Goal: Task Accomplishment & Management: Manage account settings

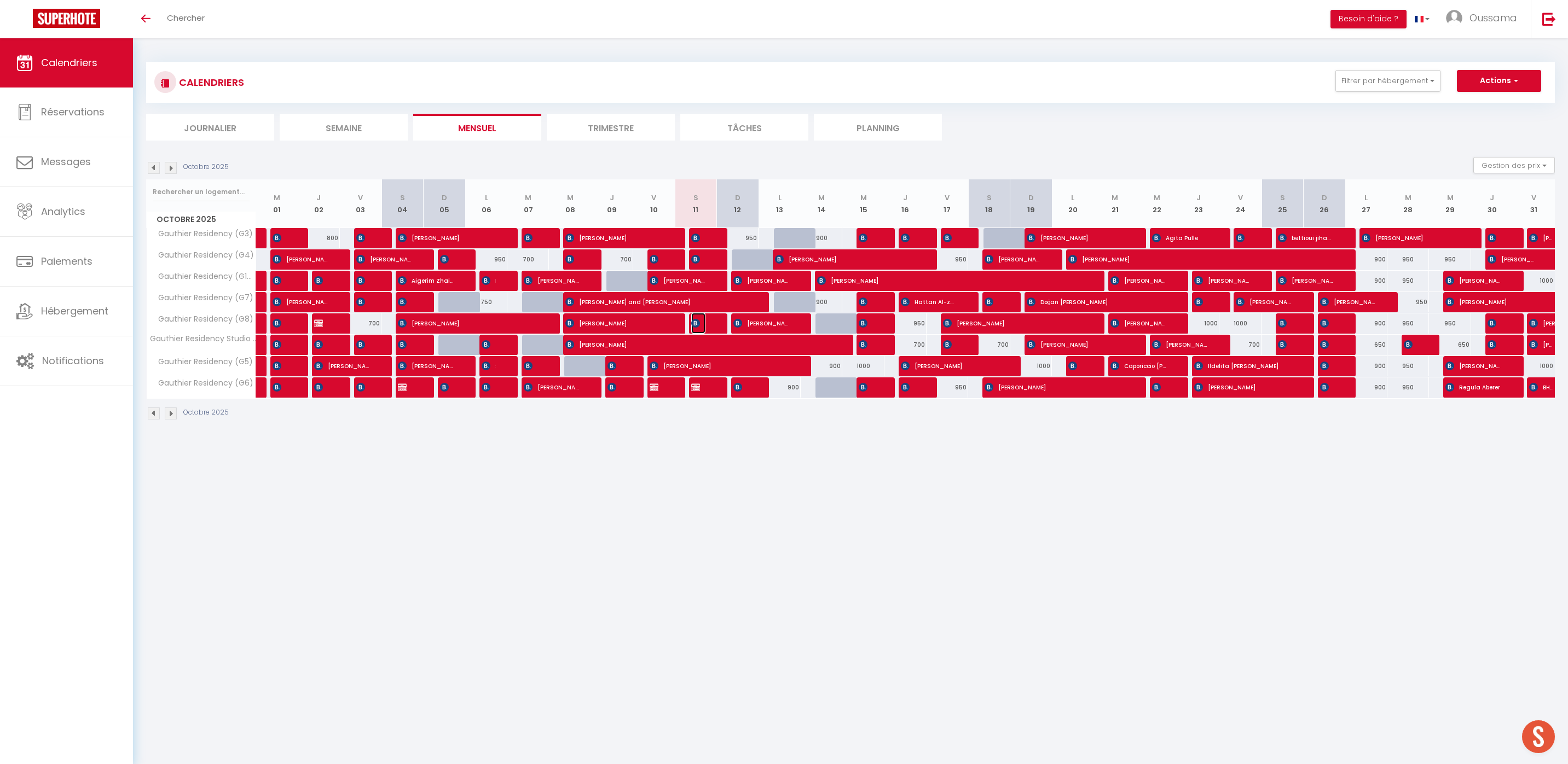
click at [703, 325] on span "[PERSON_NAME]" at bounding box center [698, 323] width 14 height 21
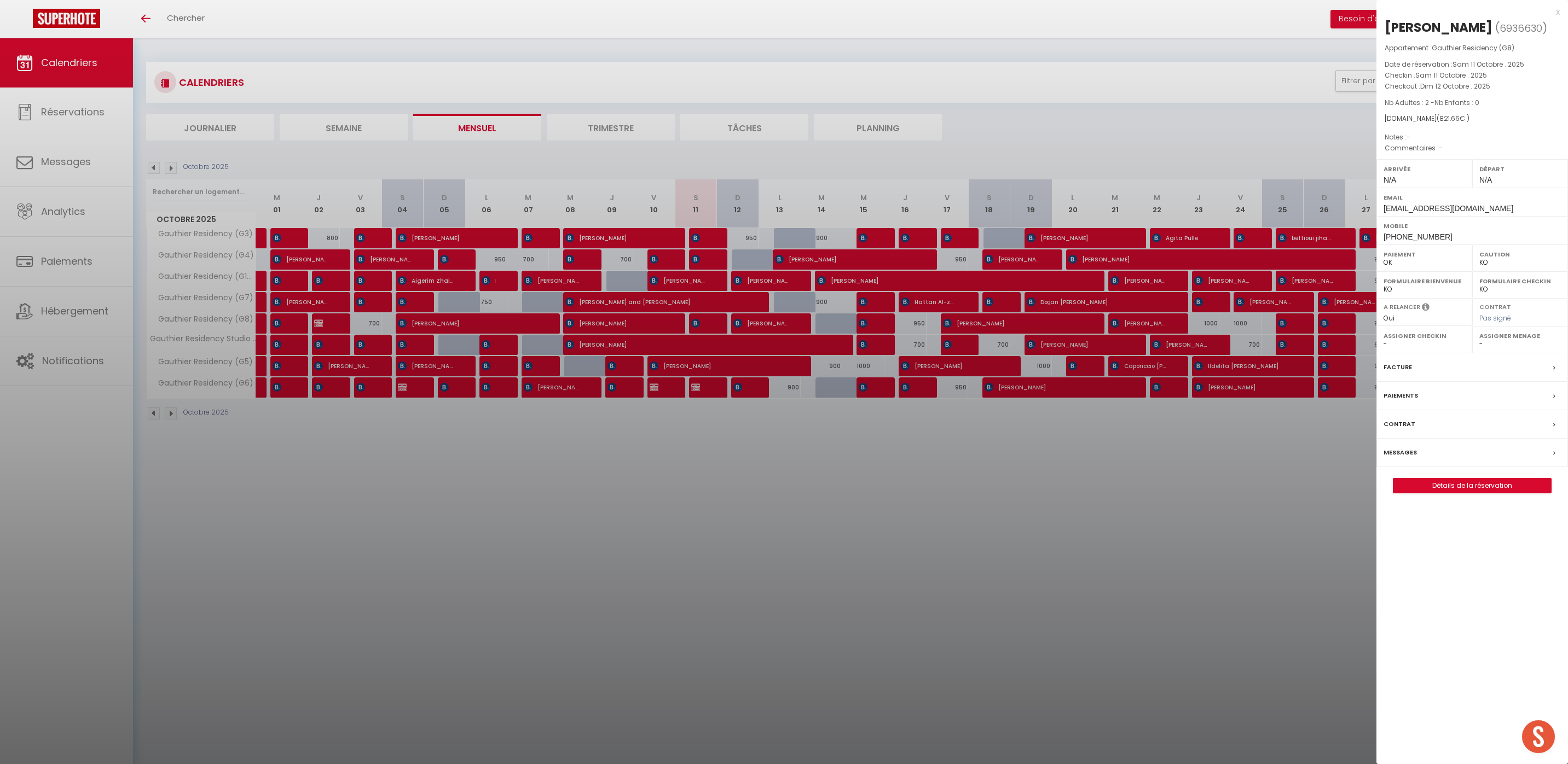
click at [908, 575] on div at bounding box center [784, 382] width 1568 height 764
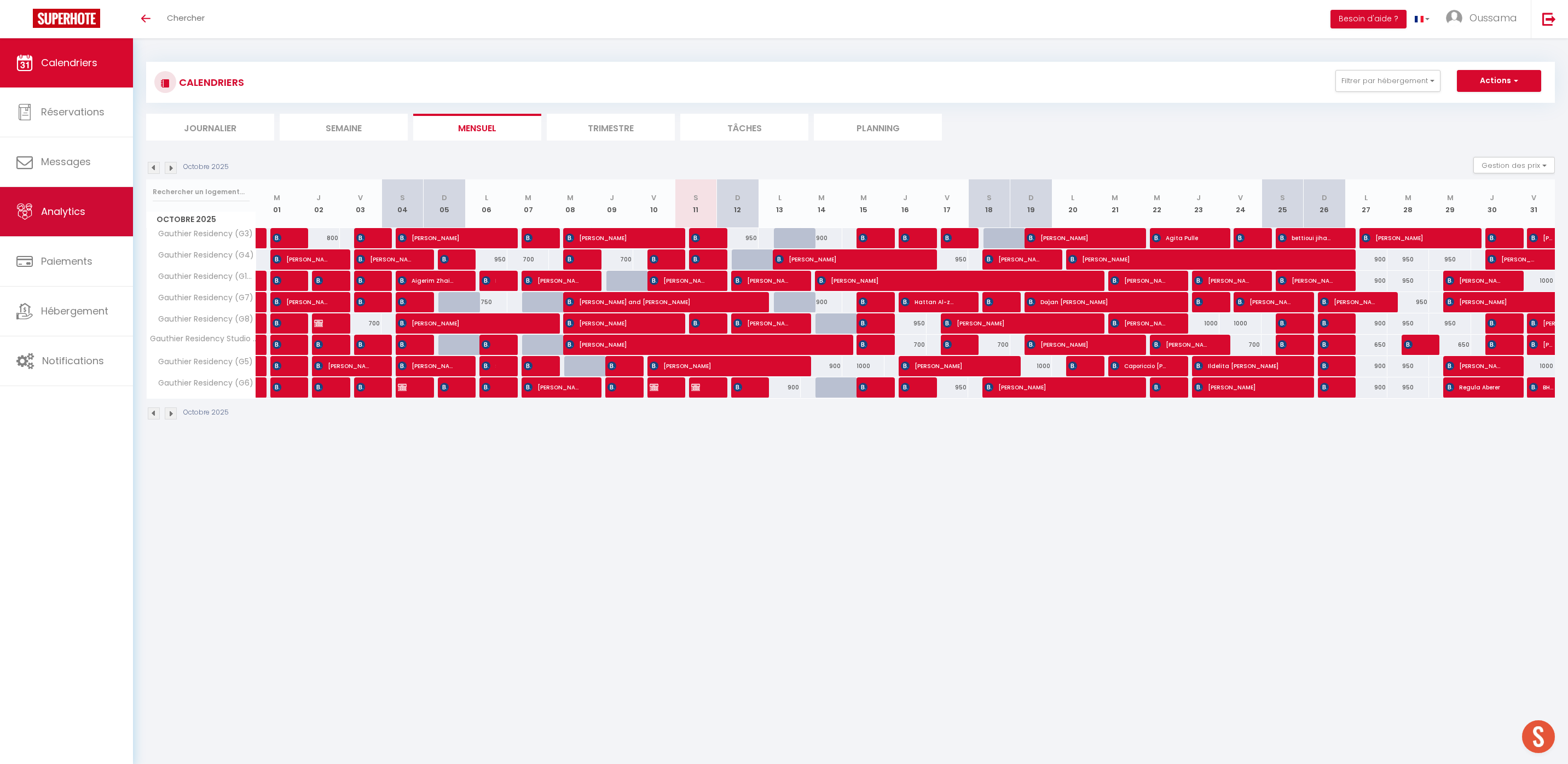
click at [68, 205] on span "Analytics" at bounding box center [62, 211] width 44 height 13
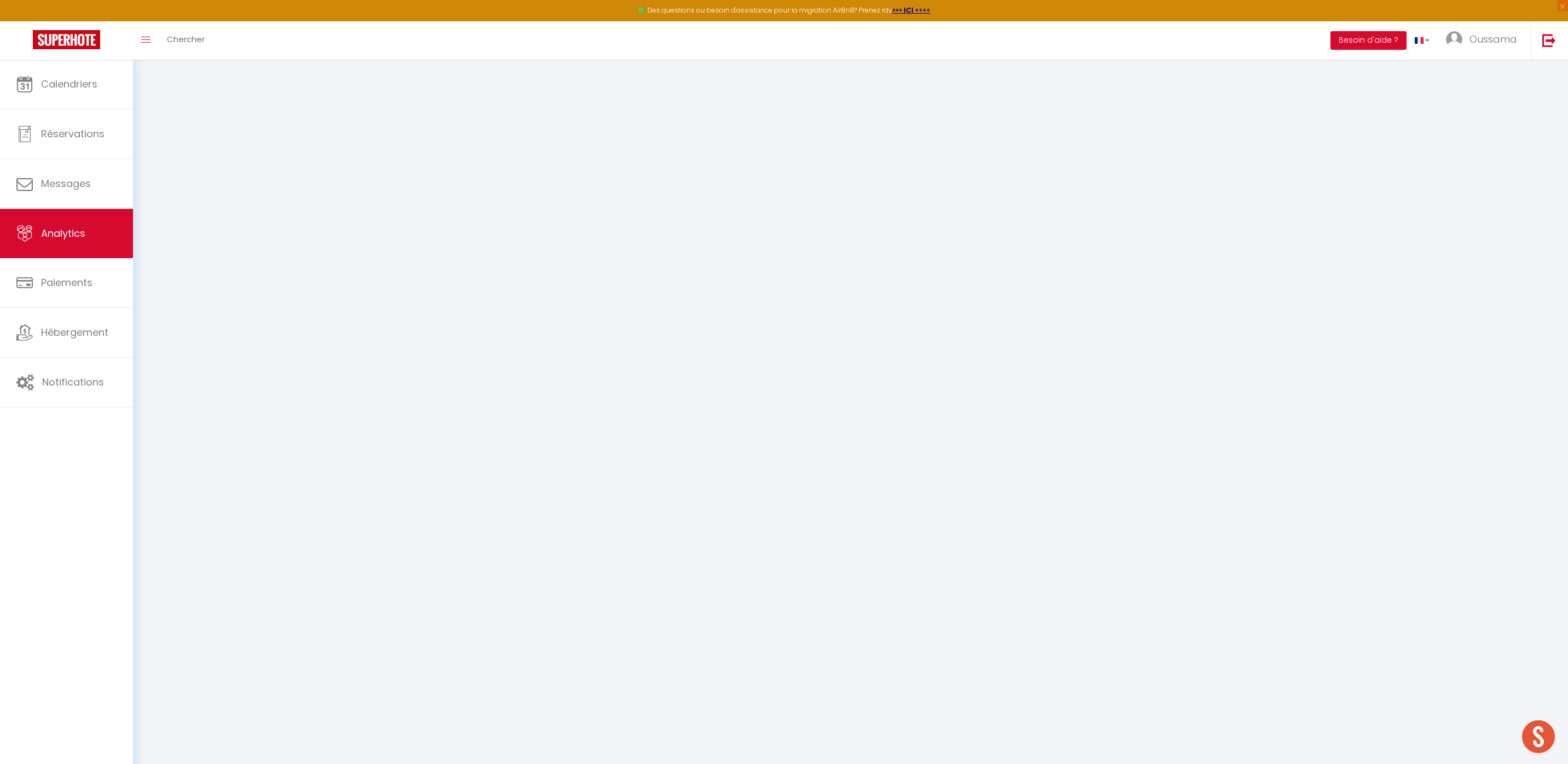
select select "2025"
select select "10"
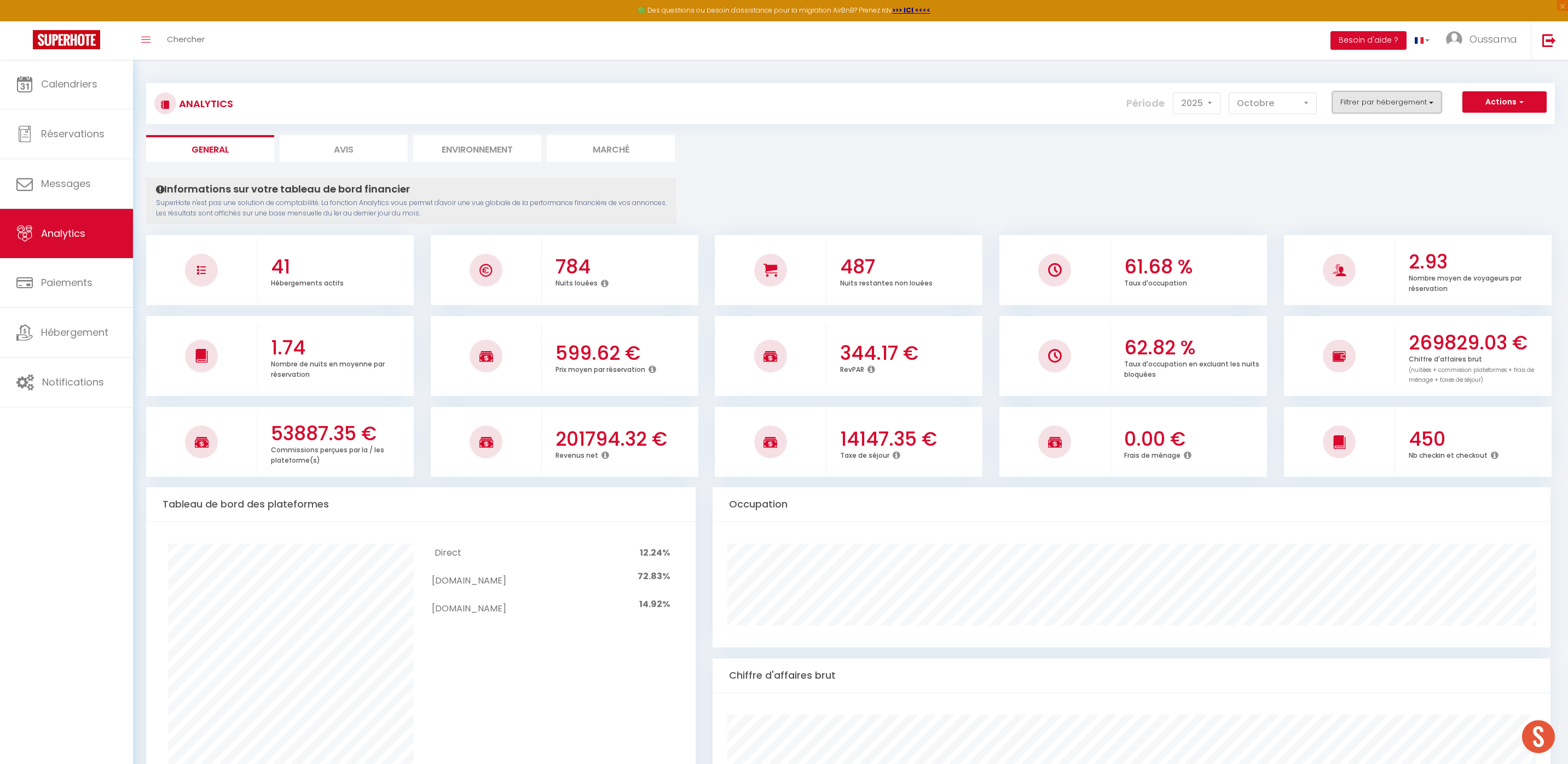
click at [1370, 101] on button "Filtrer par hébergement" at bounding box center [1387, 102] width 110 height 22
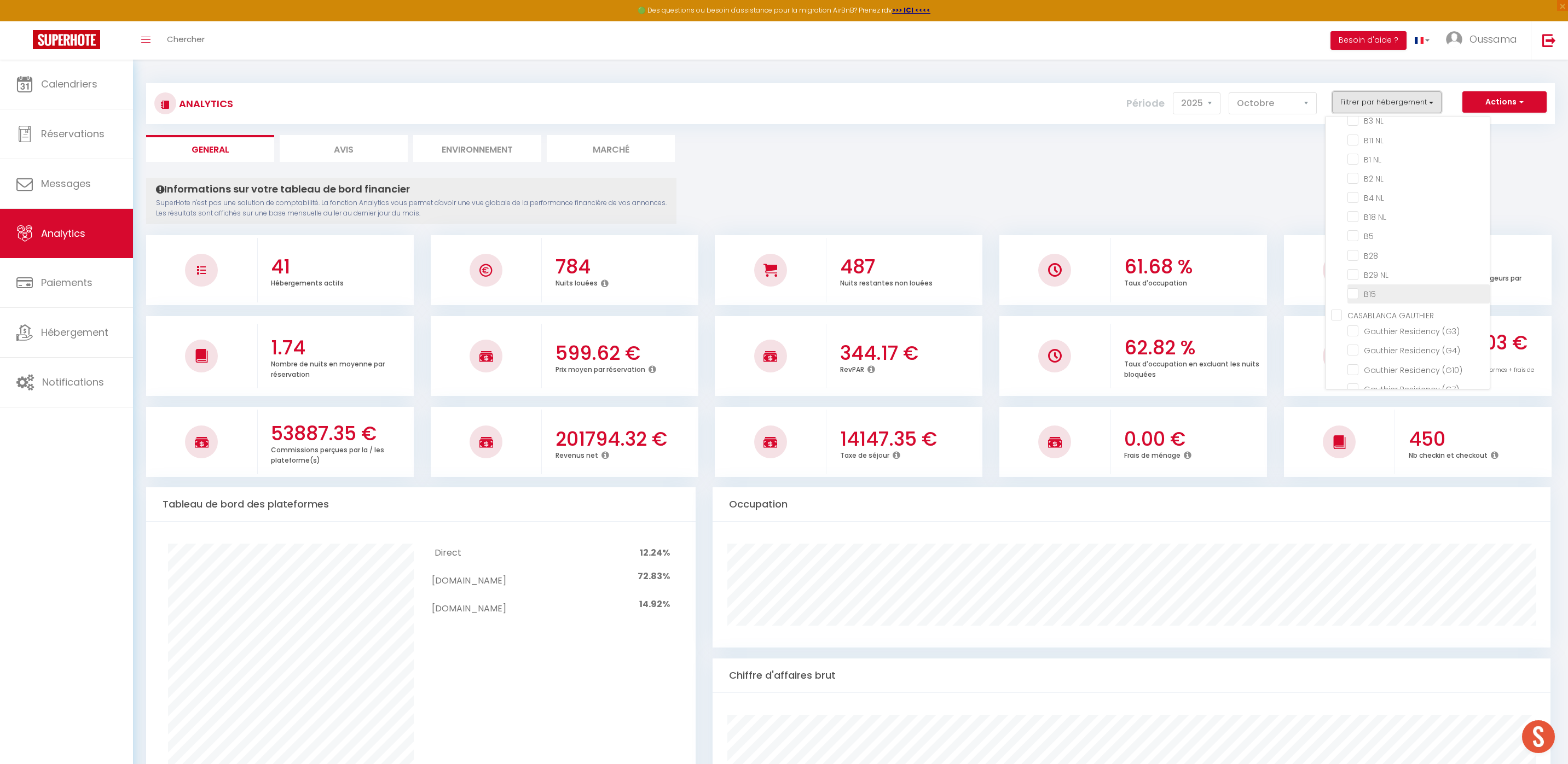
scroll to position [625, 0]
click at [1341, 295] on GAUTHIER "CASABLANCA GAUTHIER" at bounding box center [1410, 300] width 159 height 11
checkbox GAUTHIER "true"
checkbox TCE "false"
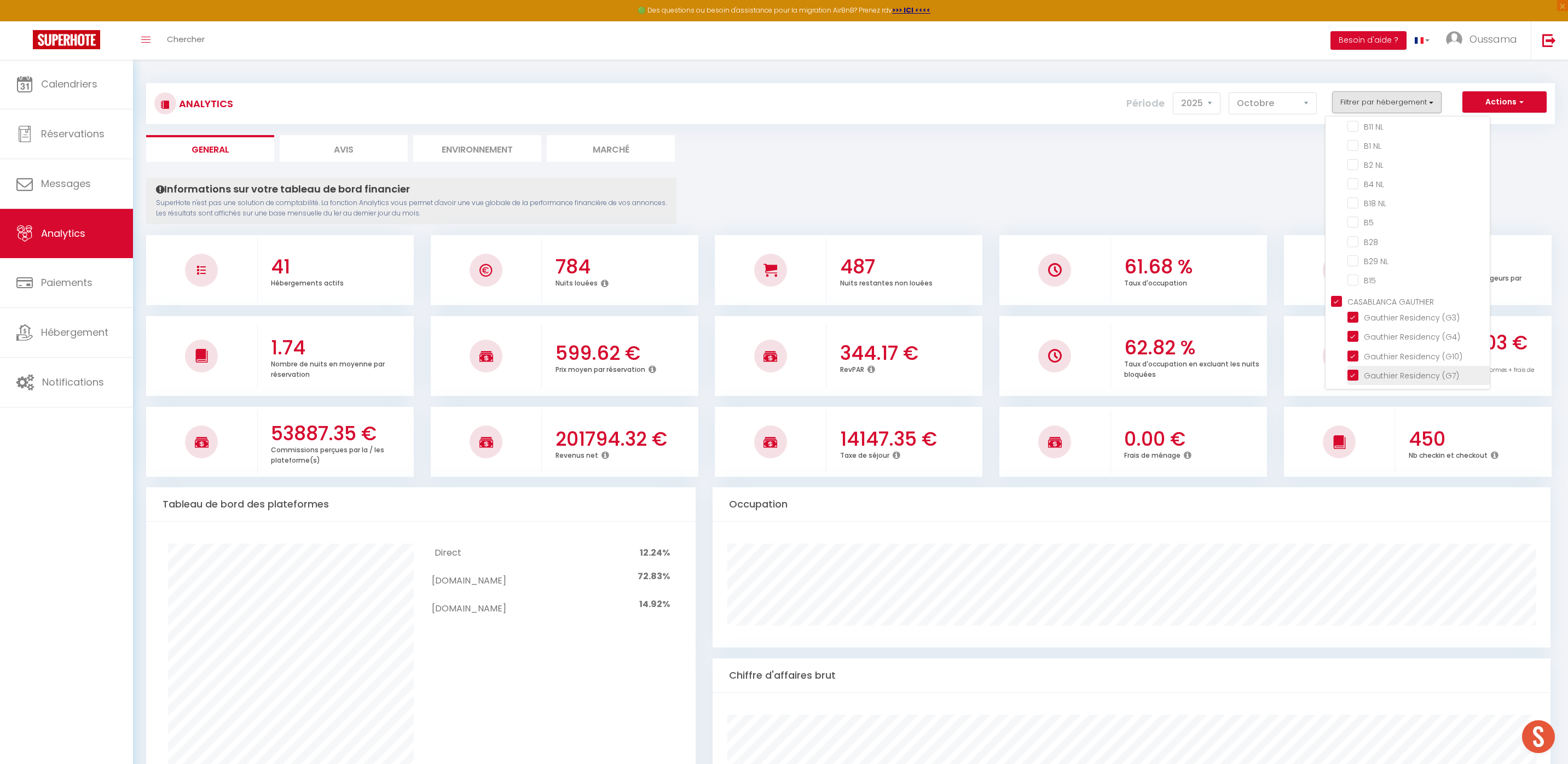
checkbox TCE "false"
checkbox TheCasaEdition "false"
checkbox TCE "false"
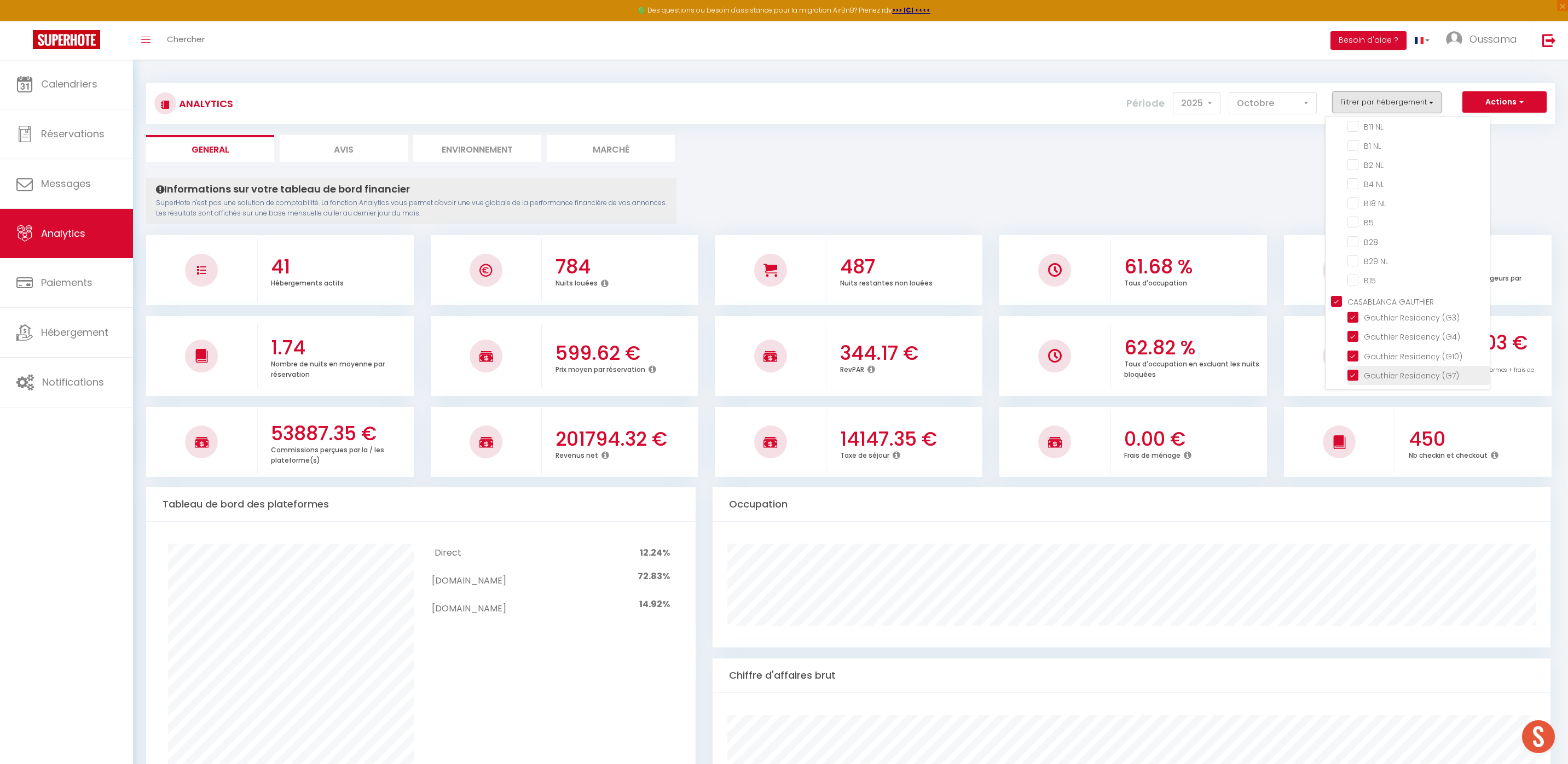
checkbox byTheCasaEdition "false"
checkbox TheCasaEdition "false"
checkbox THECASAEDITION "false"
checkbox TheCasaEdition "false"
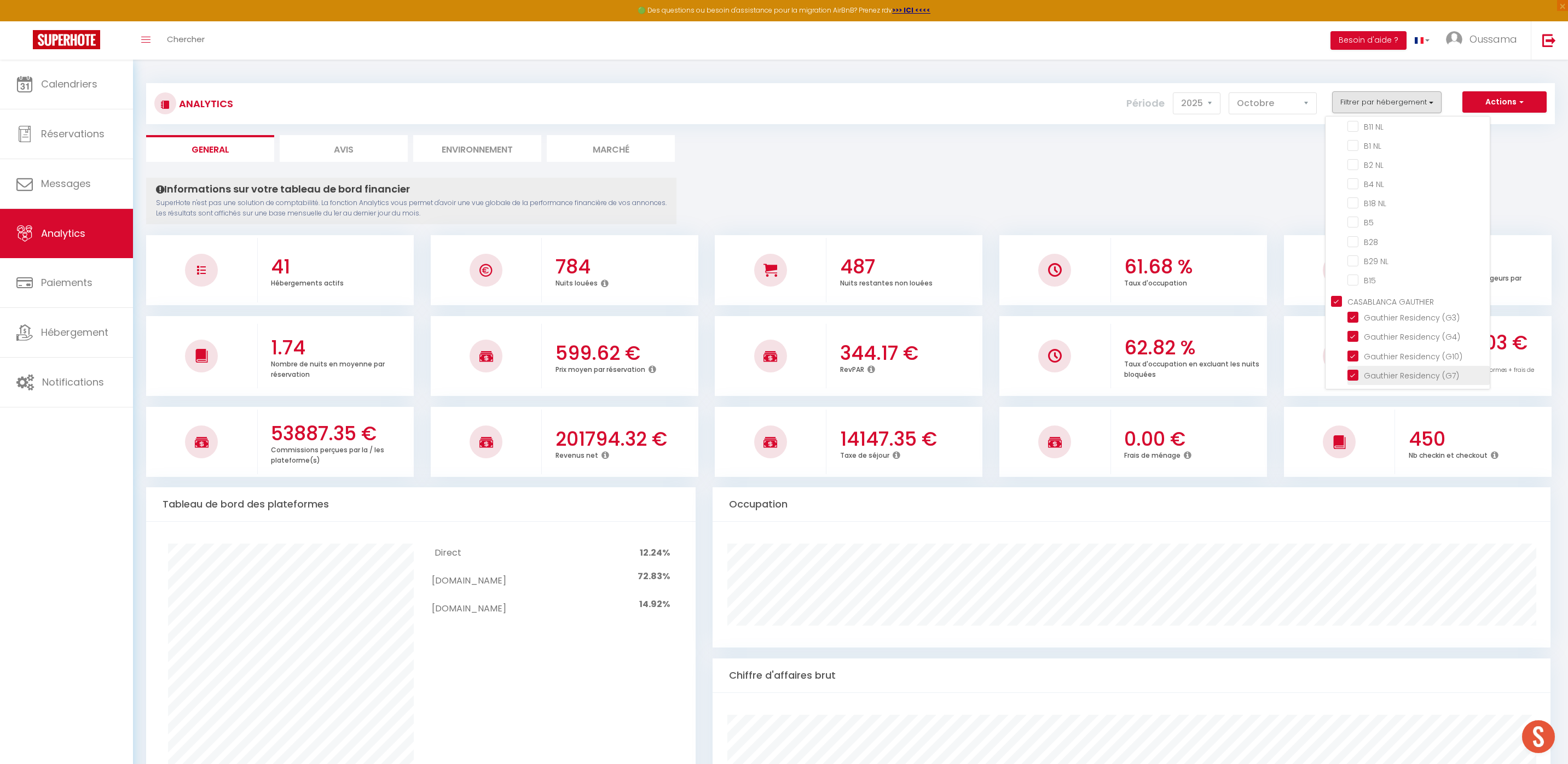
checkbox NL "false"
checkbox input "false"
checkbox NL "false"
checkbox input "false"
checkbox NL "false"
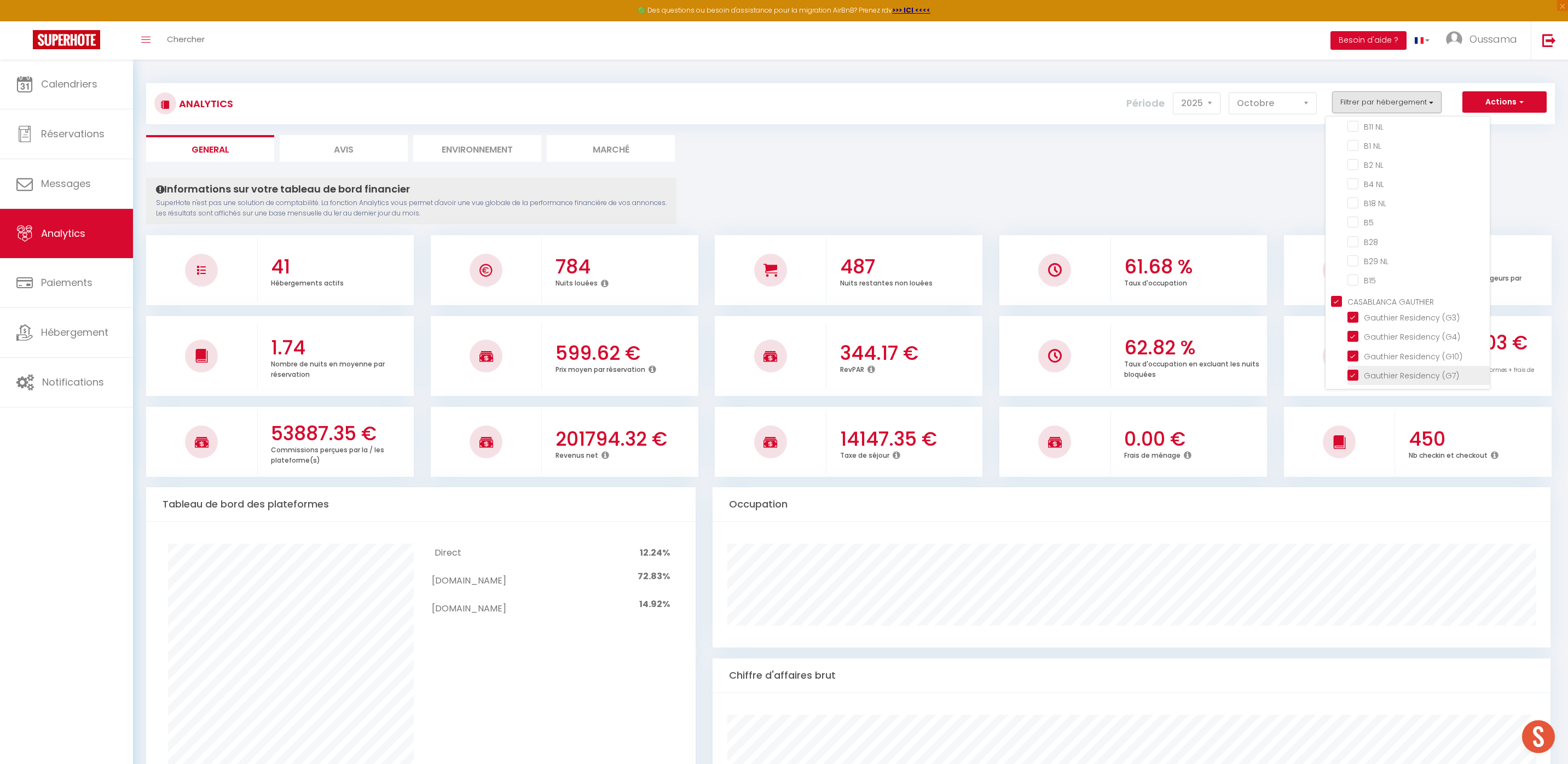
checkbox NL "false"
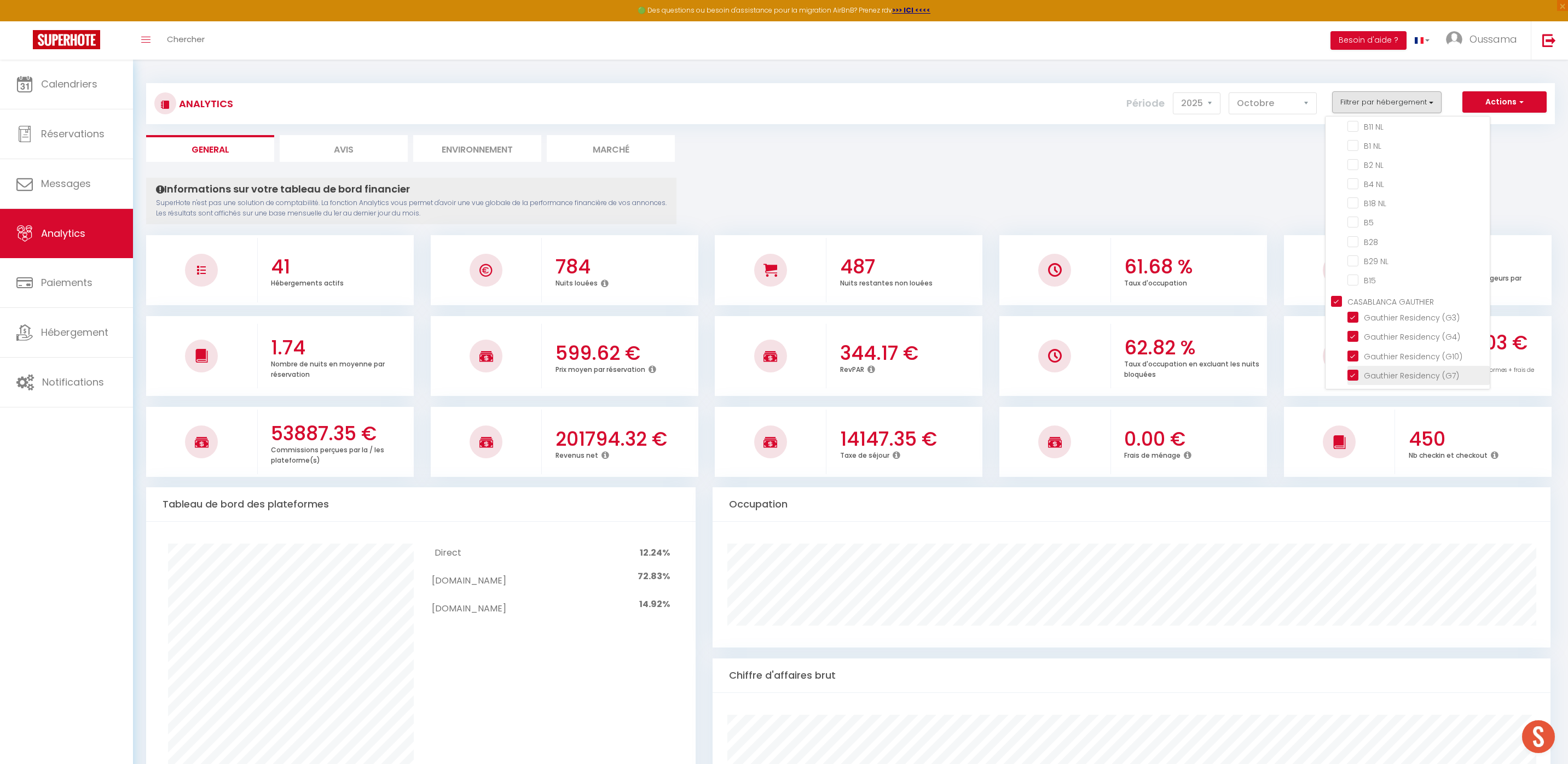
checkbox NL "false"
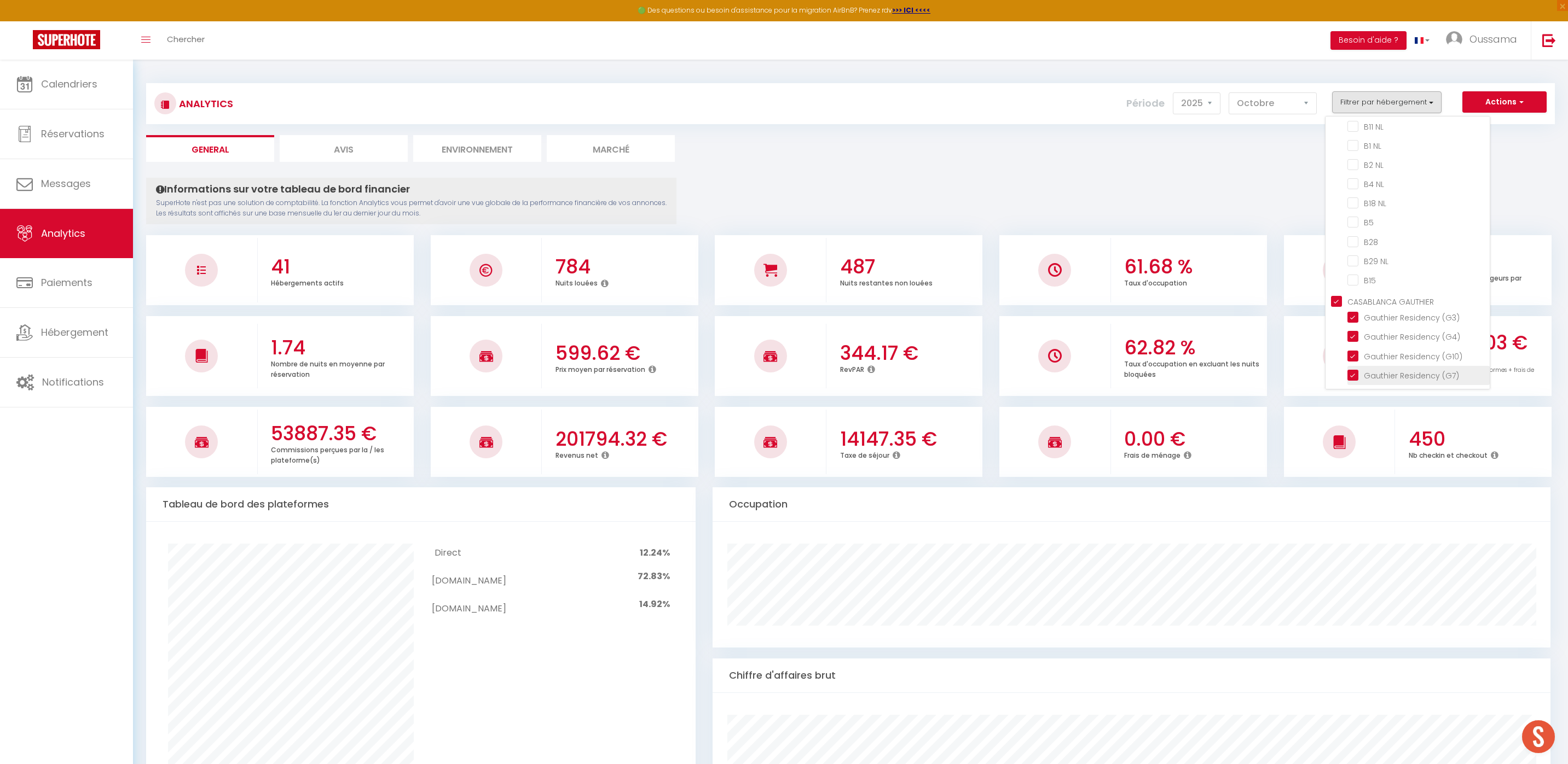
checkbox NL "false"
checkbox input "false"
checkbox NL "false"
checkbox input "false"
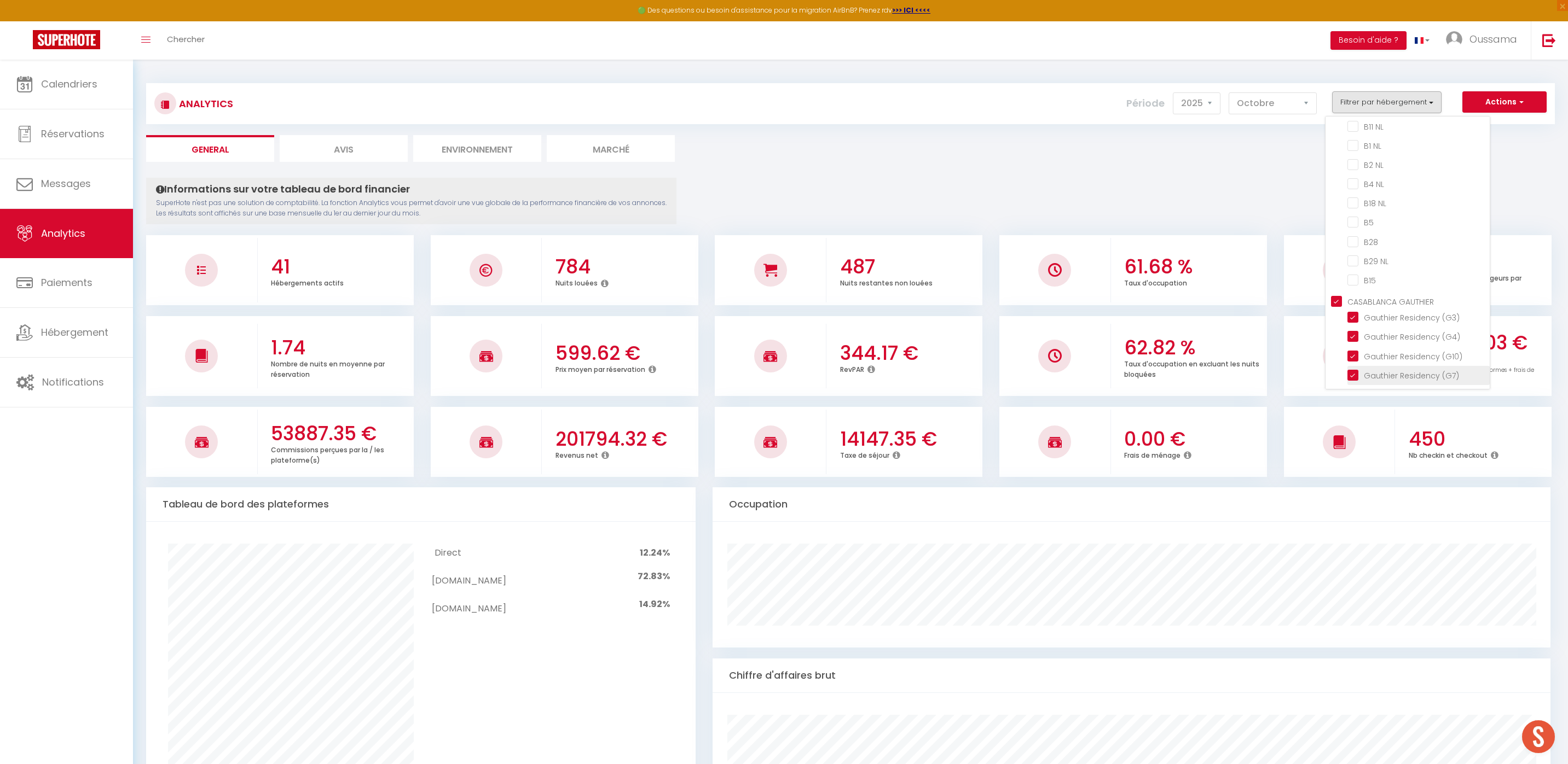
checkbox \(G3\) "true"
checkbox \(G4\) "true"
checkbox \(G10\) "true"
checkbox \(G7\) "true"
checkbox \(G8\) "true"
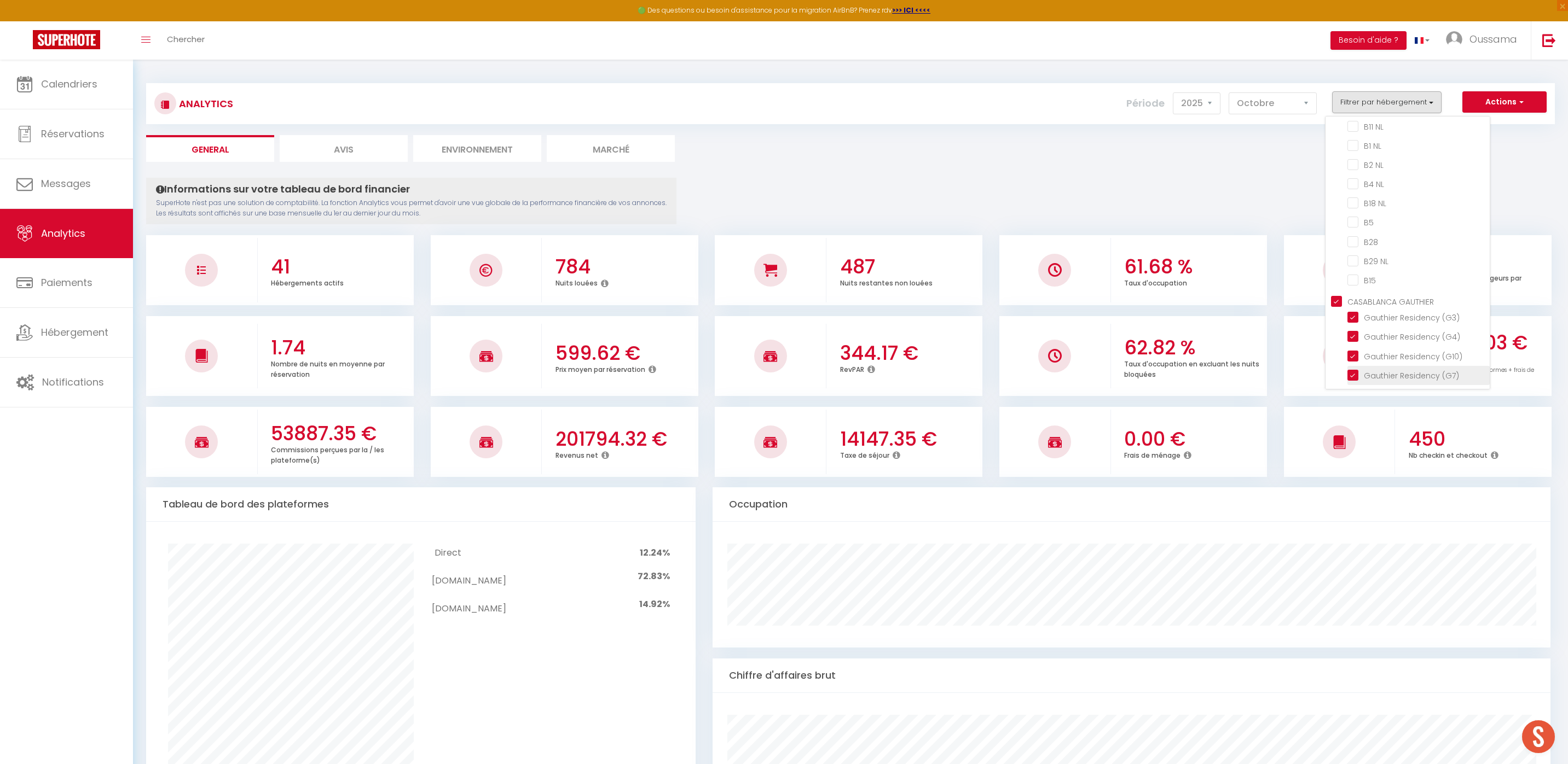
checkbox \(G1\) "true"
checkbox \(G5\) "true"
checkbox \(G6\) "true"
checkbox Terrasse "false"
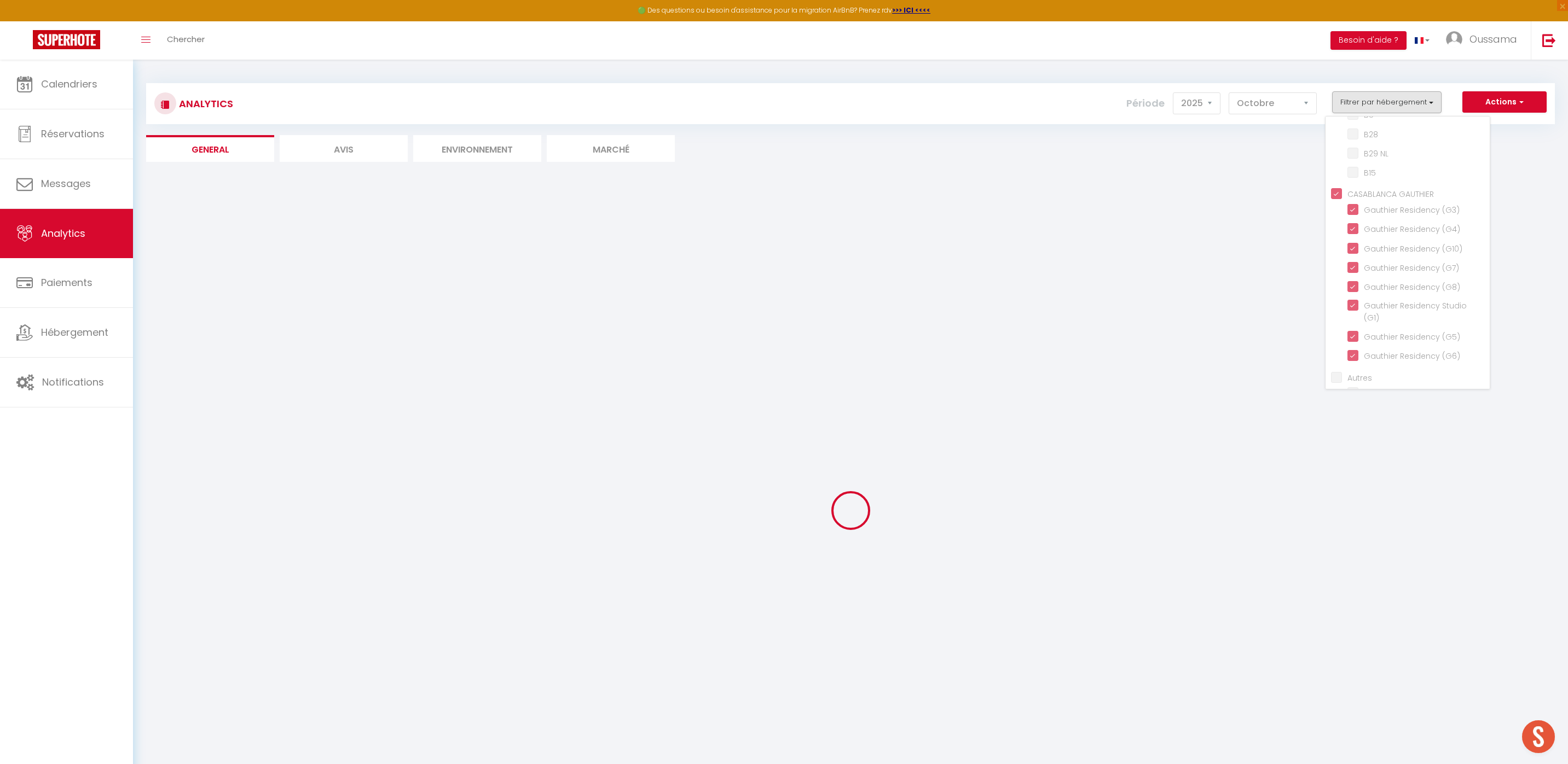
scroll to position [734, 0]
checkbox TCE "false"
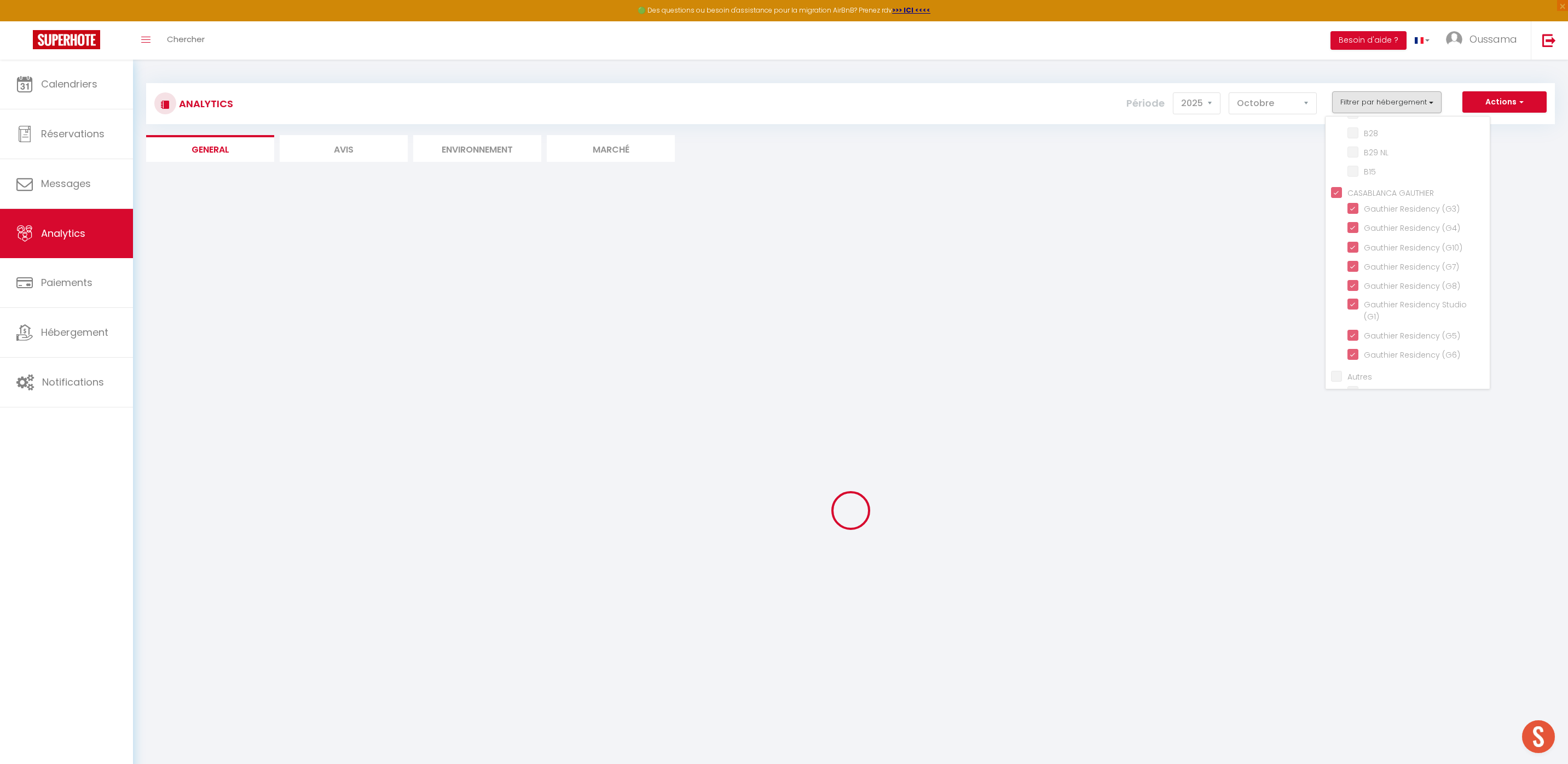
checkbox TCE "false"
checkbox TheCasaEdition "false"
checkbox TCE "false"
checkbox byTheCasaEdition "false"
checkbox TheCasaEdition "false"
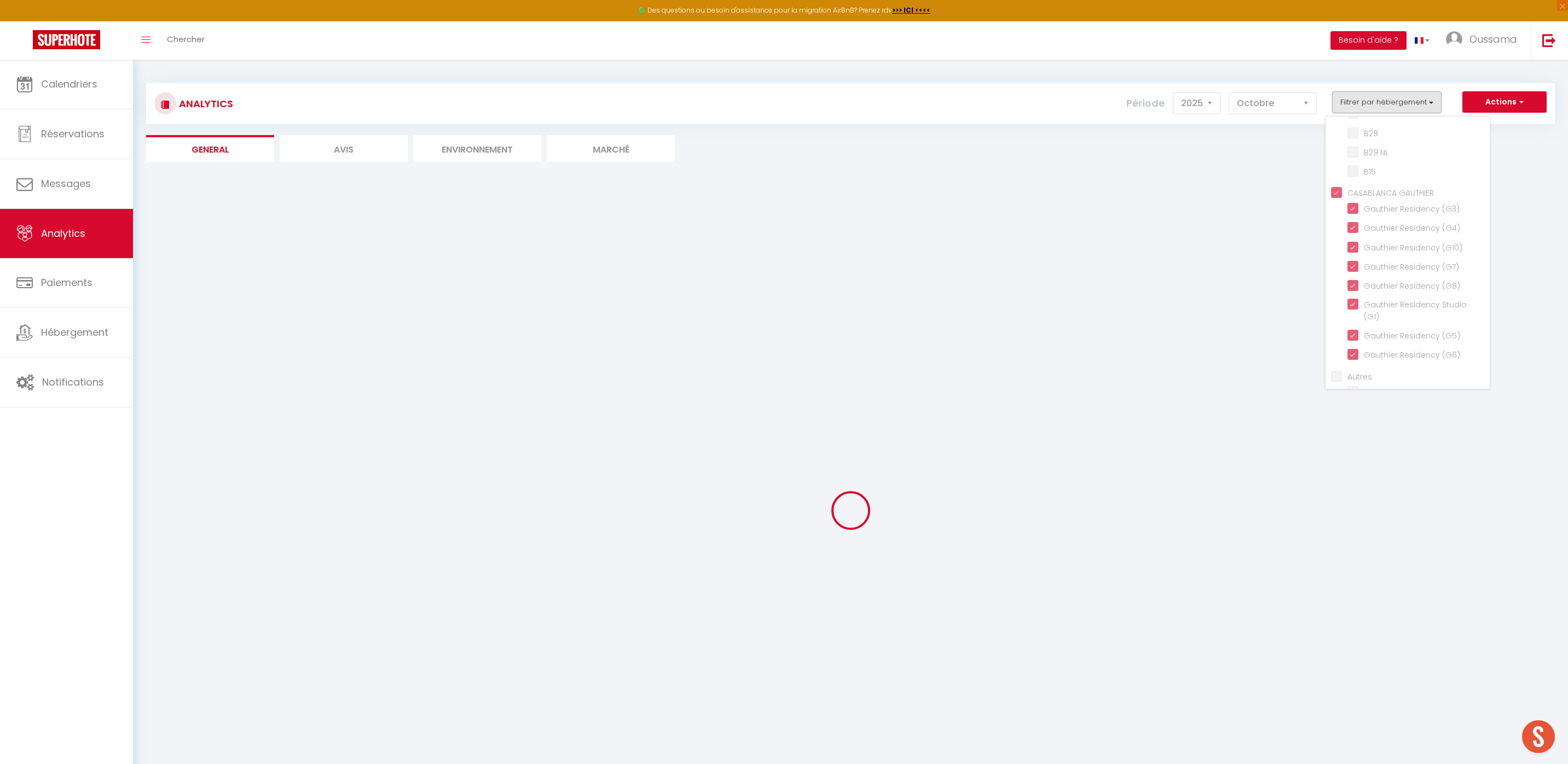
checkbox THECASAEDITION "false"
checkbox TheCasaEdition "false"
checkbox NL "false"
checkbox input "false"
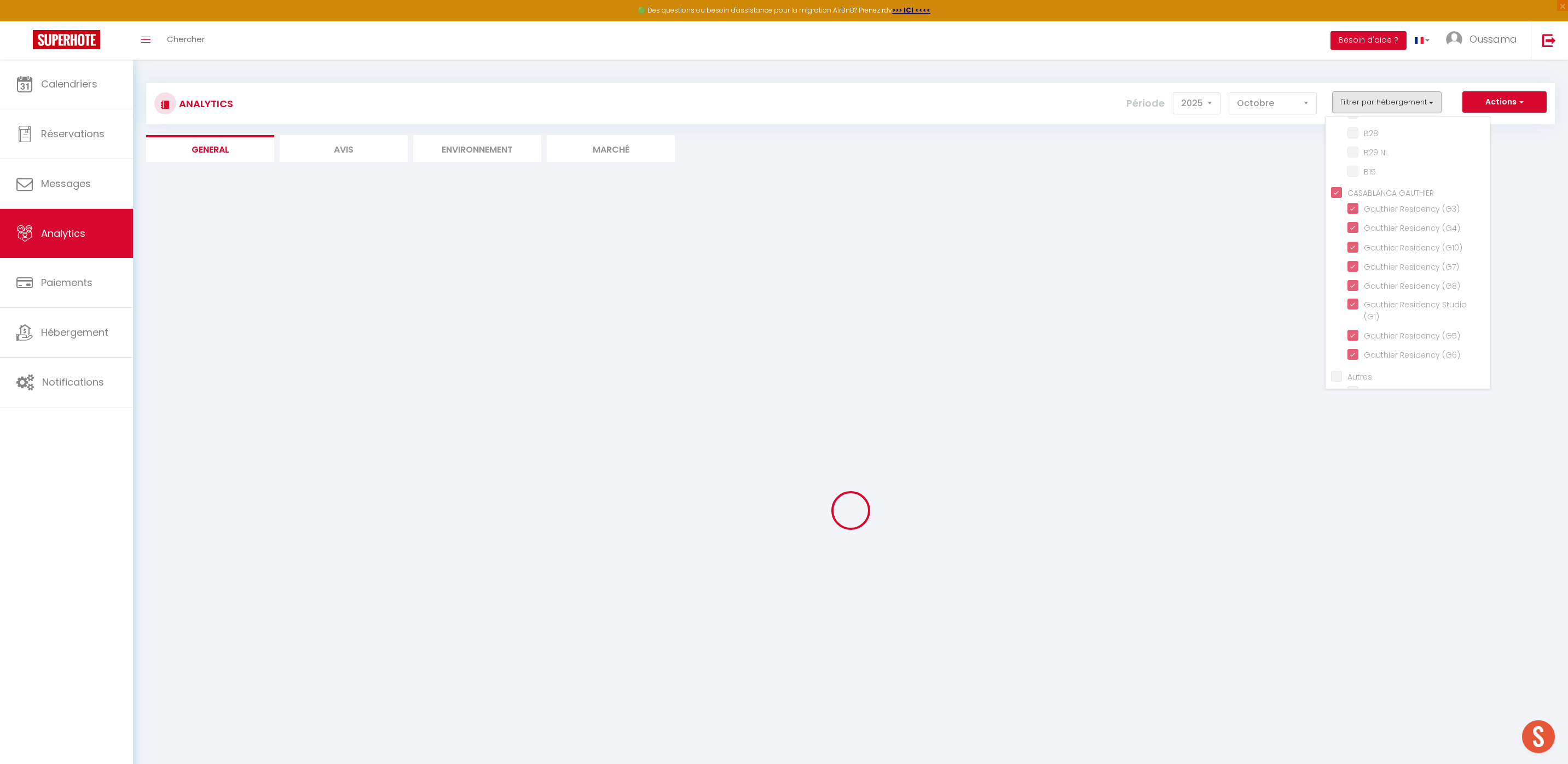
checkbox NL "false"
checkbox input "false"
checkbox NL "false"
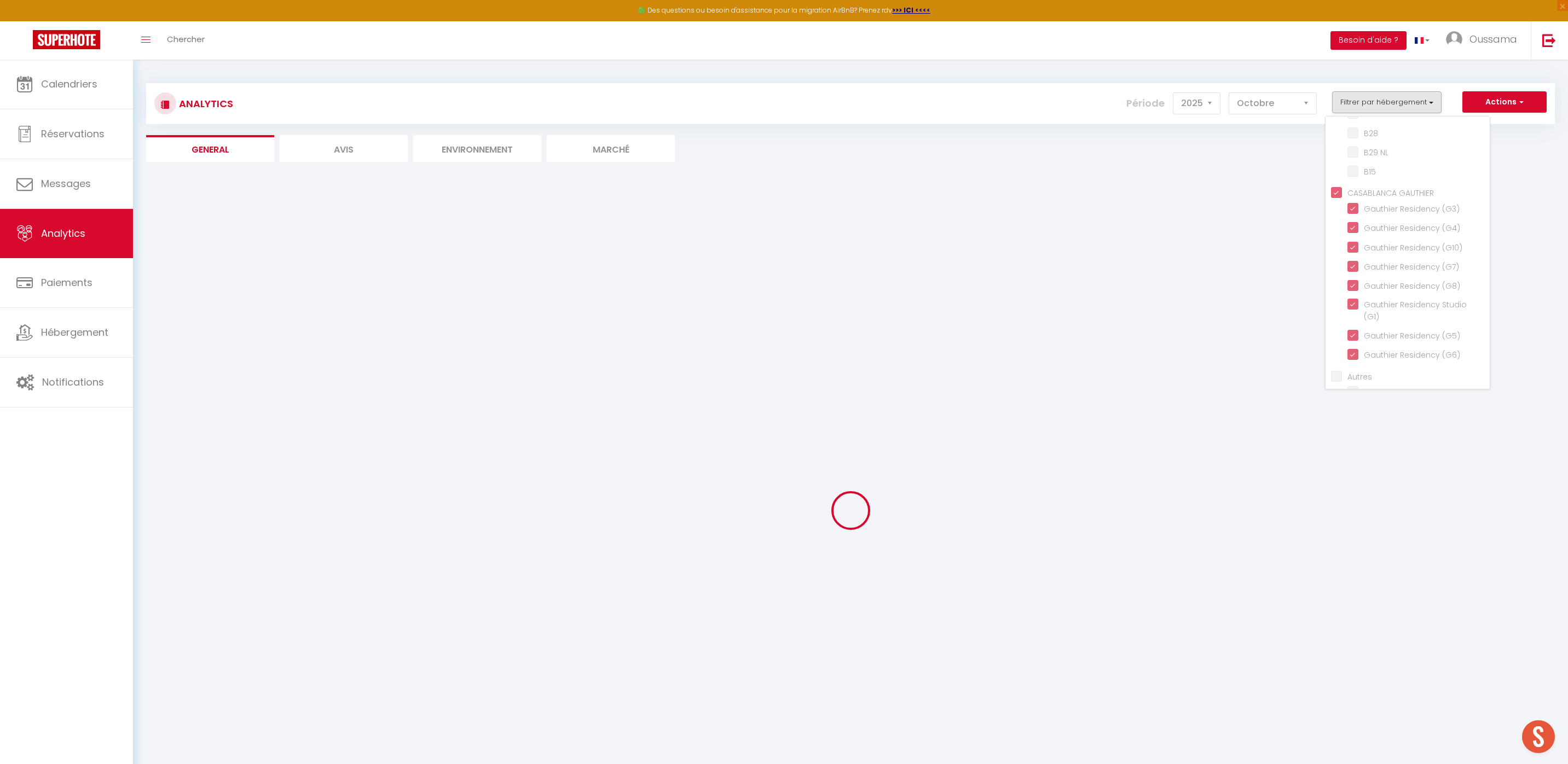
checkbox NL "false"
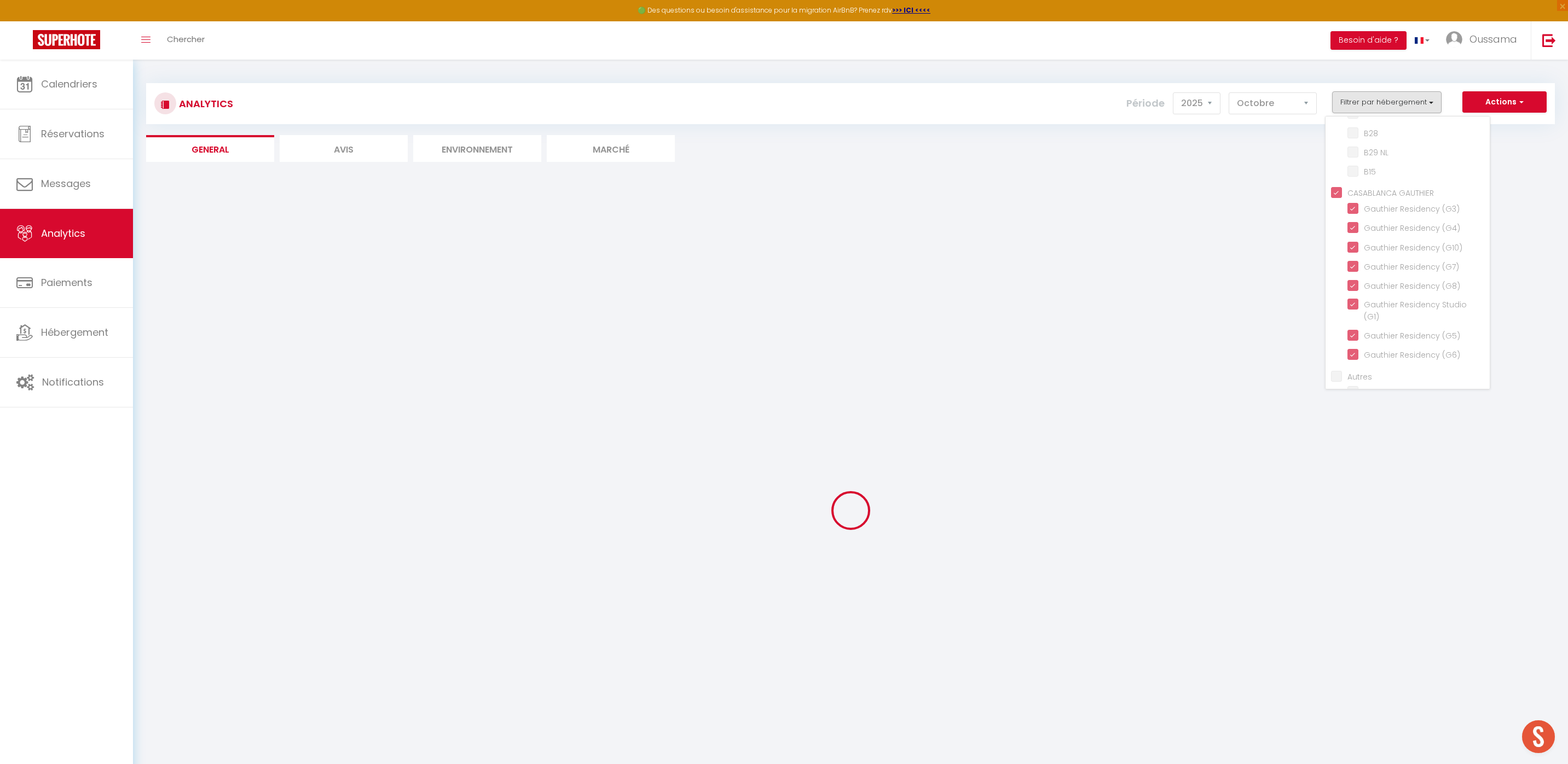
checkbox NL "false"
checkbox input "false"
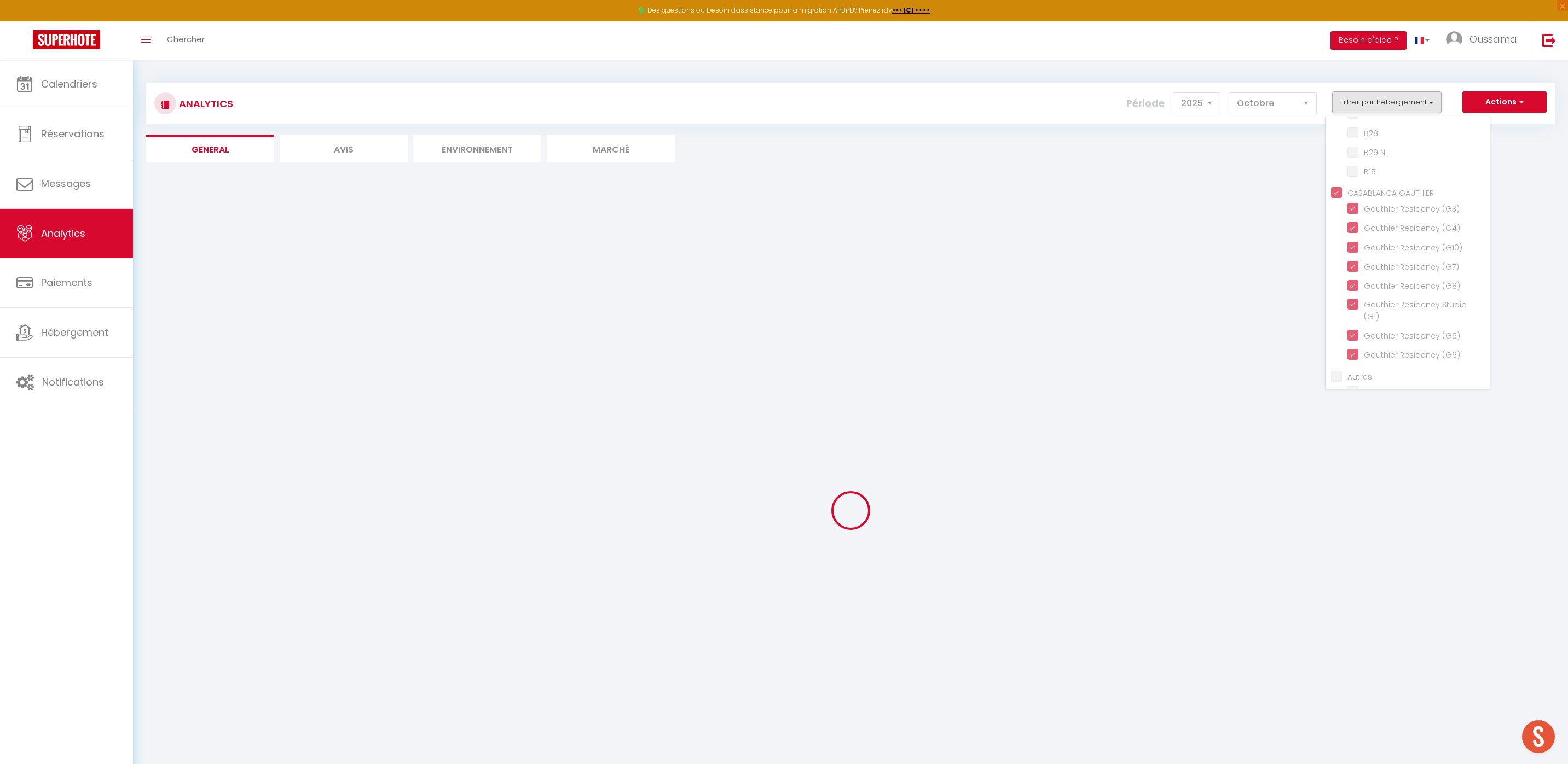
checkbox input "false"
checkbox NL "false"
checkbox input "false"
checkbox Terrasse "false"
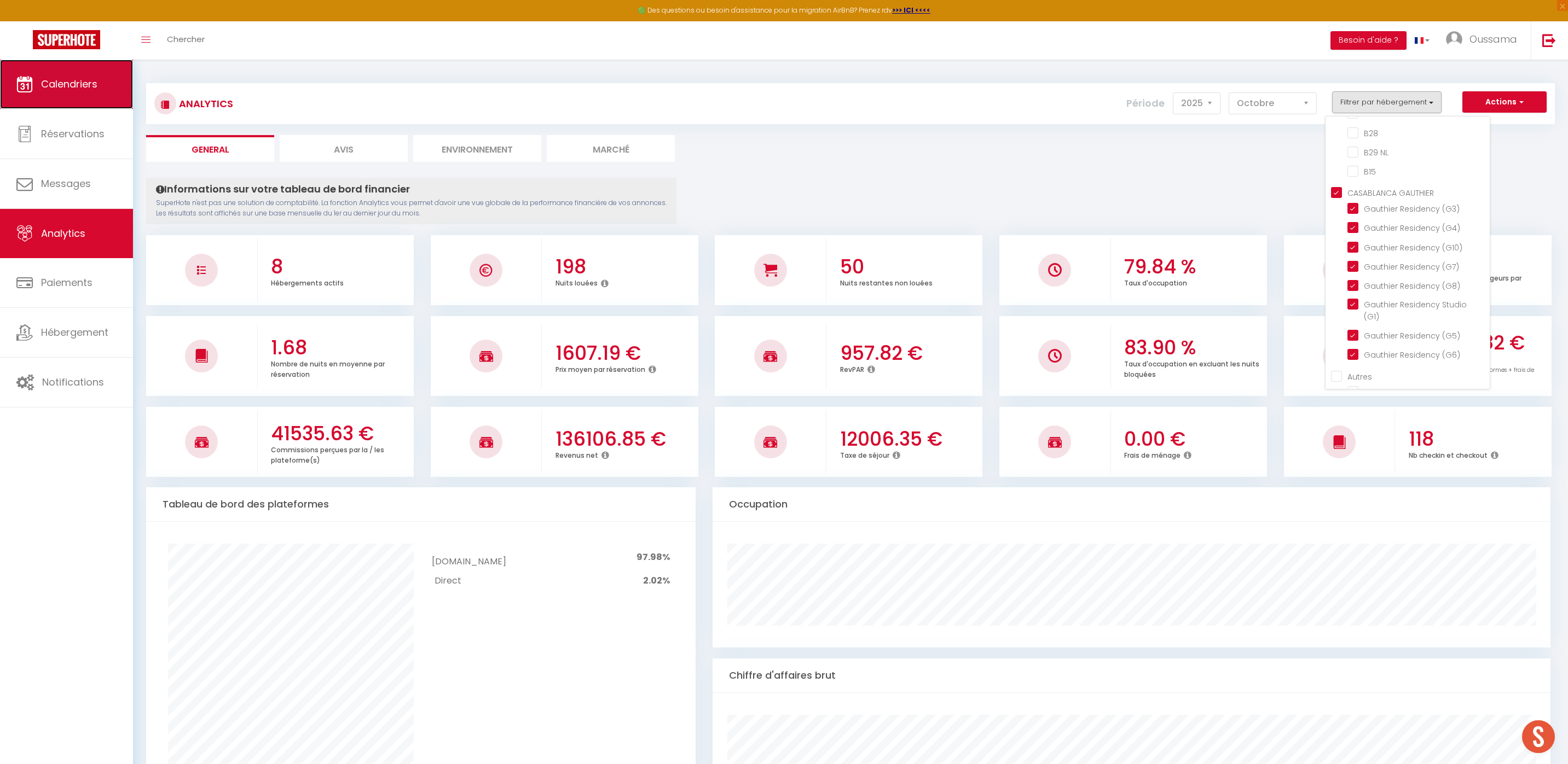
click at [84, 86] on span "Calendriers" at bounding box center [69, 84] width 57 height 13
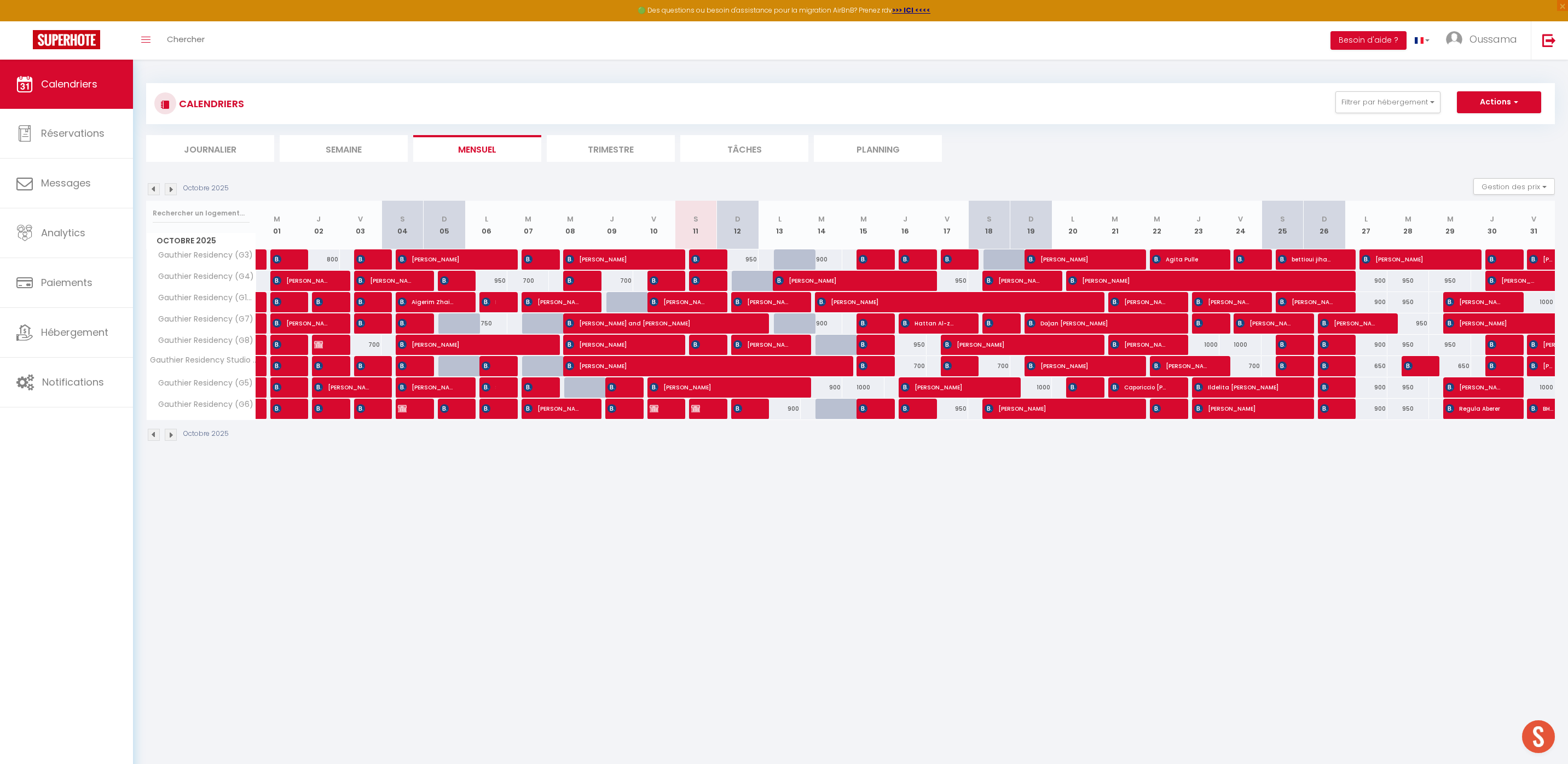
click at [1038, 390] on div "1000" at bounding box center [1031, 387] width 42 height 20
type input "1000"
type input "Dim 19 Octobre 2025"
type input "Lun 20 Octobre 2025"
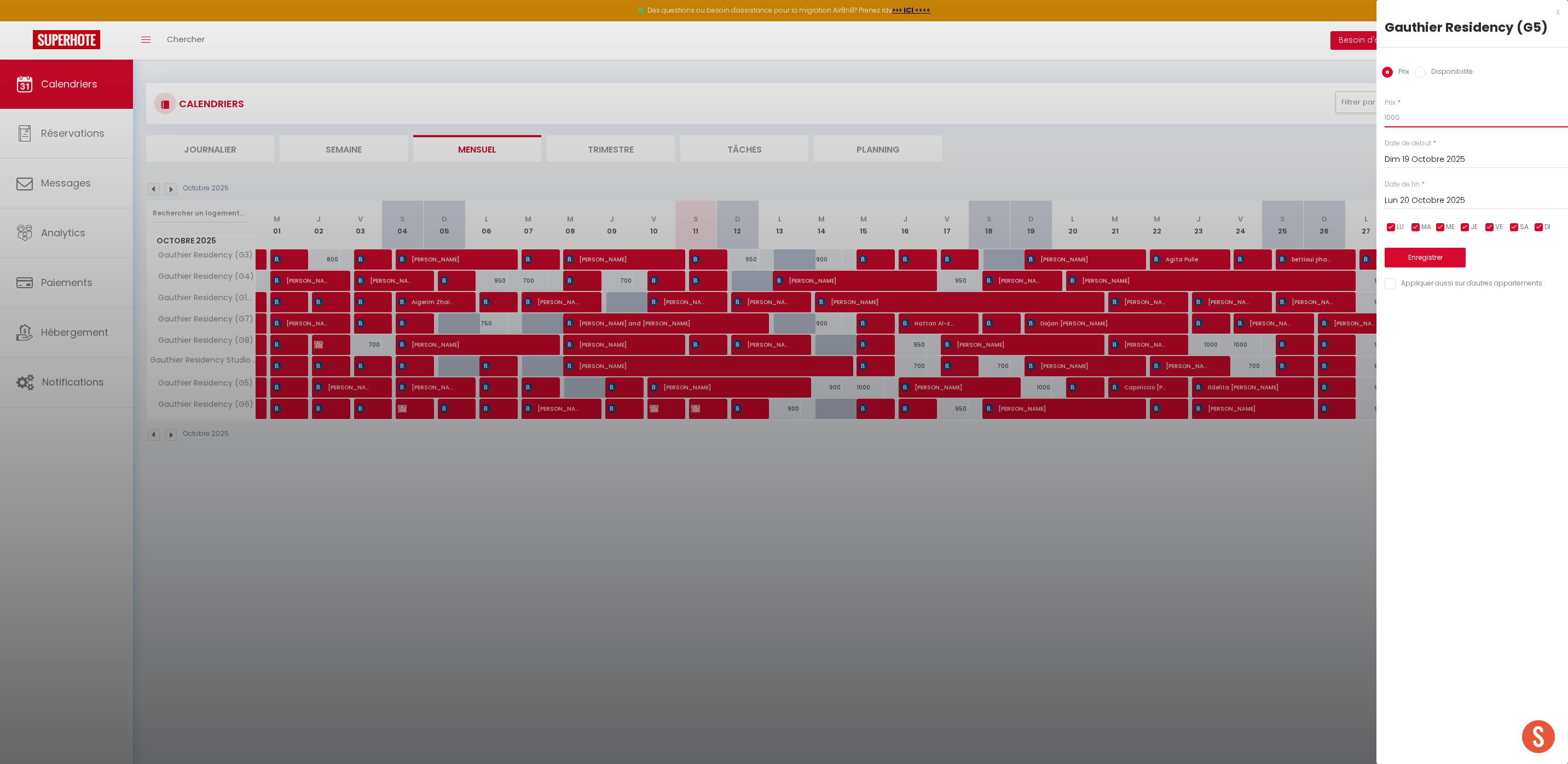
click at [1400, 120] on input "1000" at bounding box center [1476, 118] width 183 height 20
type input "1"
type input "950"
click at [1435, 263] on button "Enregistrer" at bounding box center [1424, 258] width 81 height 20
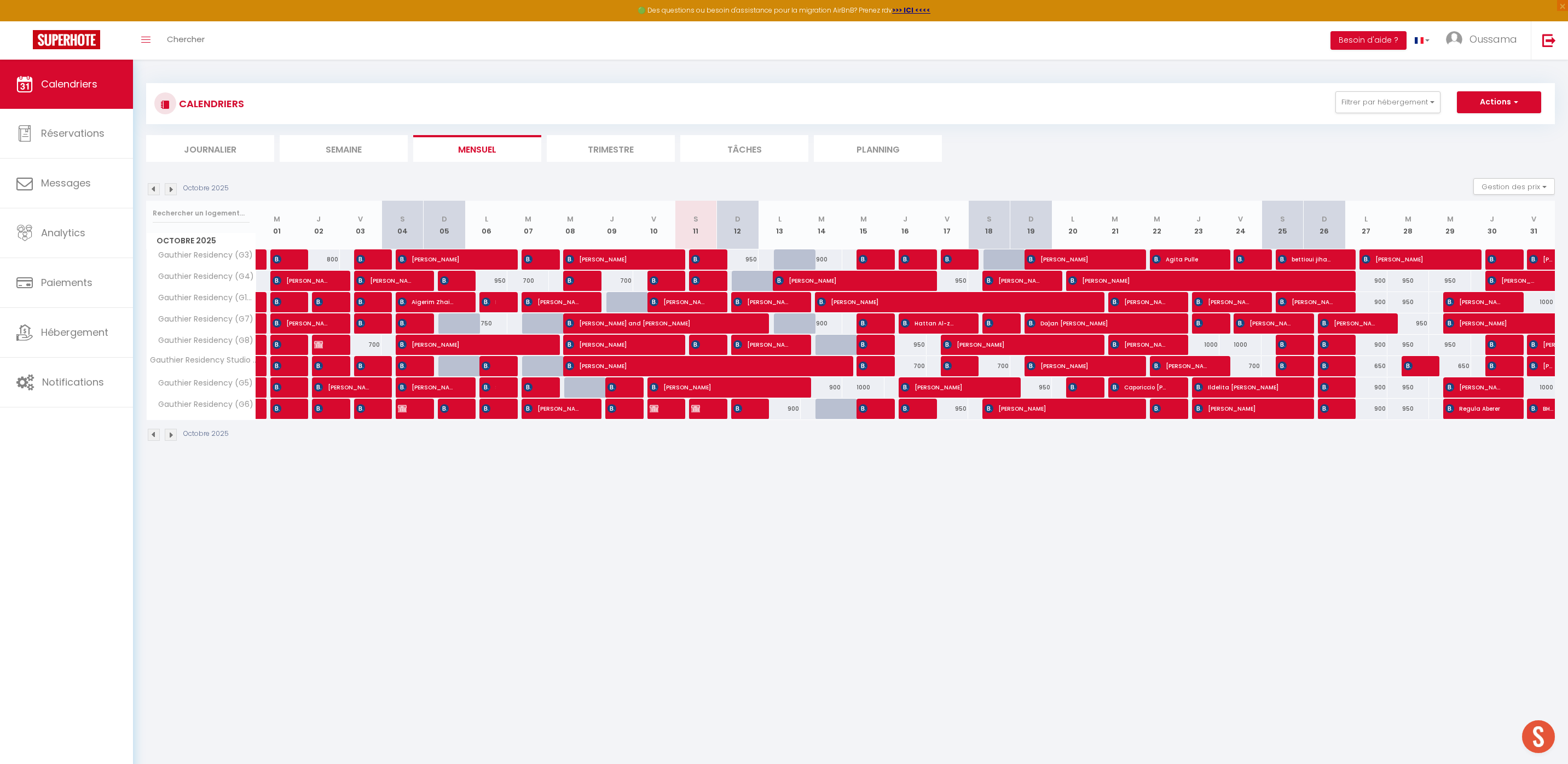
click at [865, 390] on div "1000" at bounding box center [863, 387] width 42 height 20
type input "1000"
type input "Mer 15 Octobre 2025"
type input "Jeu 16 Octobre 2025"
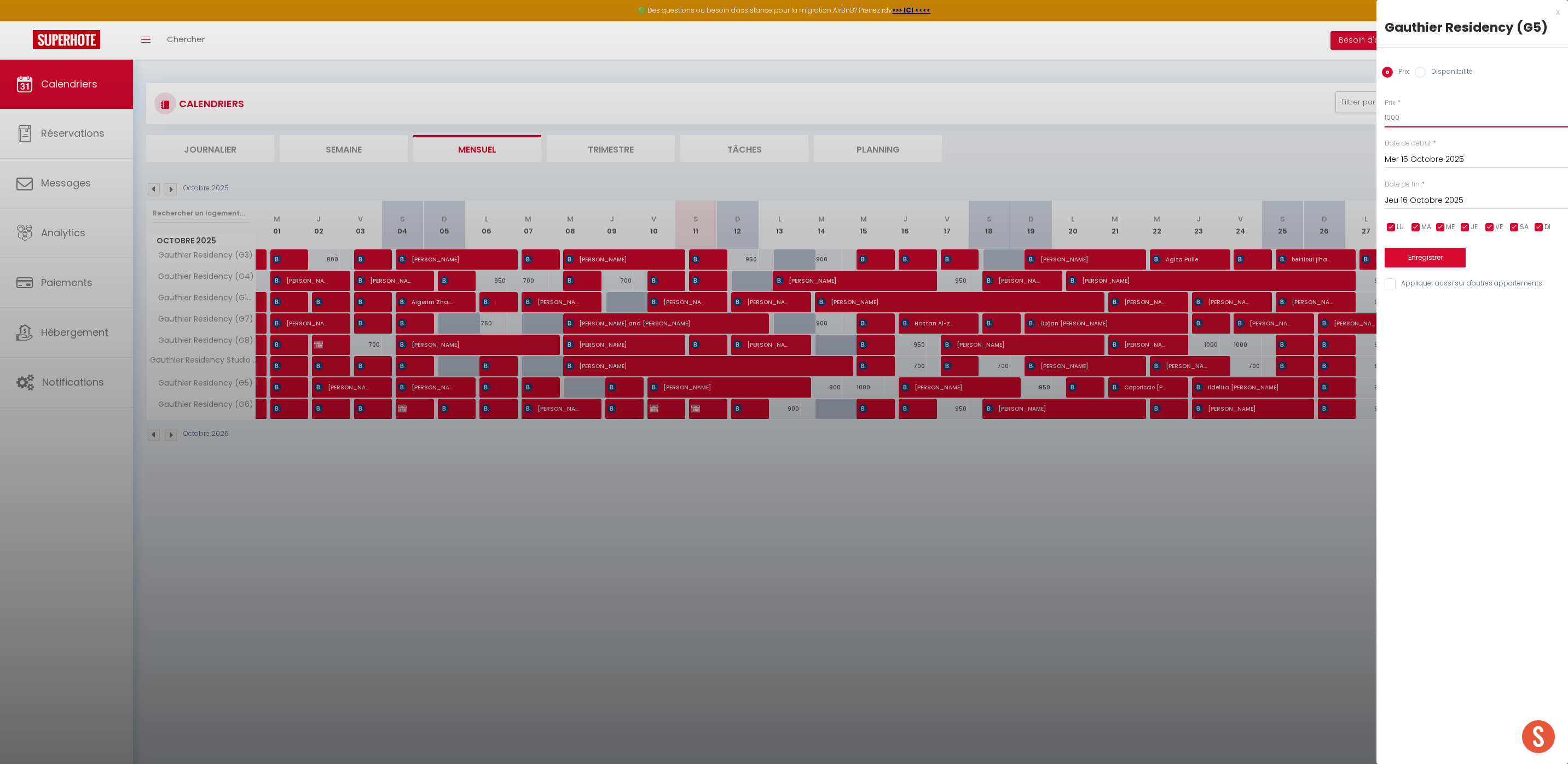
click at [1401, 117] on input "1000" at bounding box center [1476, 118] width 183 height 20
click at [1388, 113] on input "1950" at bounding box center [1476, 118] width 183 height 20
type input "950"
click at [1425, 251] on button "Enregistrer" at bounding box center [1424, 258] width 81 height 20
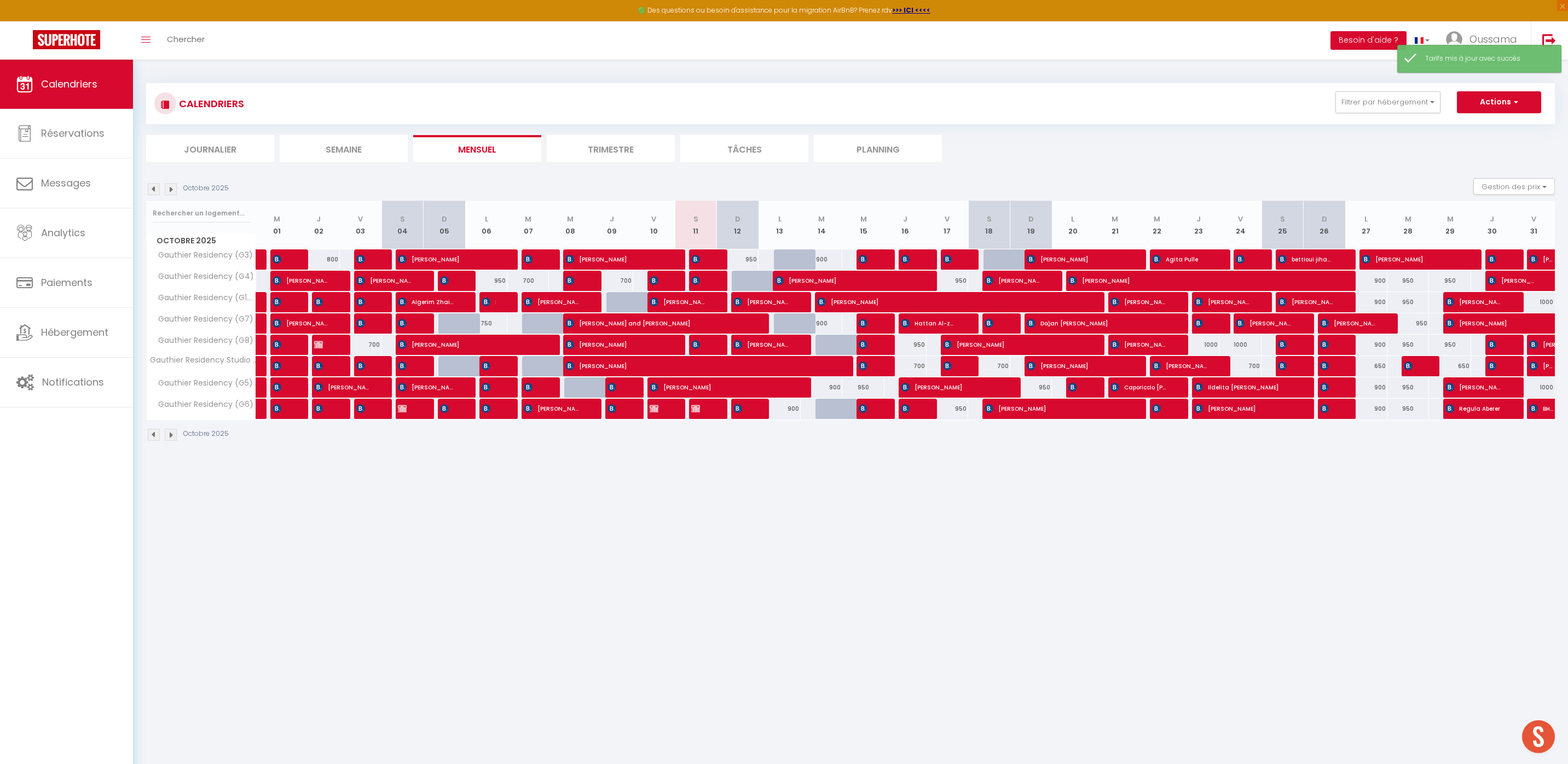
click at [1096, 609] on body "🟢 Des questions ou besoin d'assistance pour la migration AirBnB? Prenez rdv >>>…" at bounding box center [784, 441] width 1568 height 764
click at [1003, 367] on div "700" at bounding box center [989, 366] width 42 height 20
type input "700"
type input "Sam 18 Octobre 2025"
type input "Dim 19 Octobre 2025"
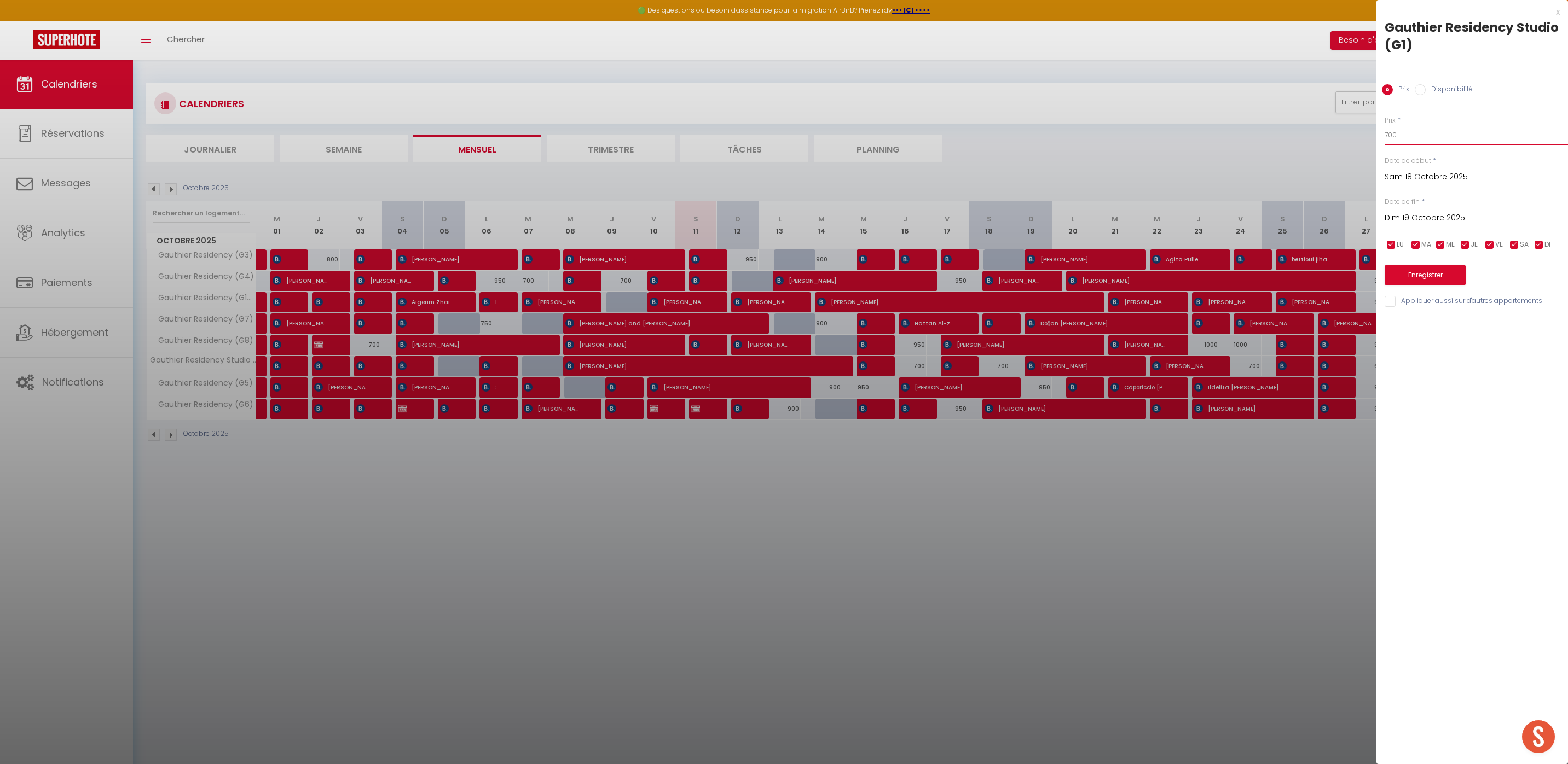
click at [1393, 139] on input "700" at bounding box center [1476, 136] width 183 height 20
type input "750"
click at [1440, 279] on button "Enregistrer" at bounding box center [1424, 275] width 81 height 20
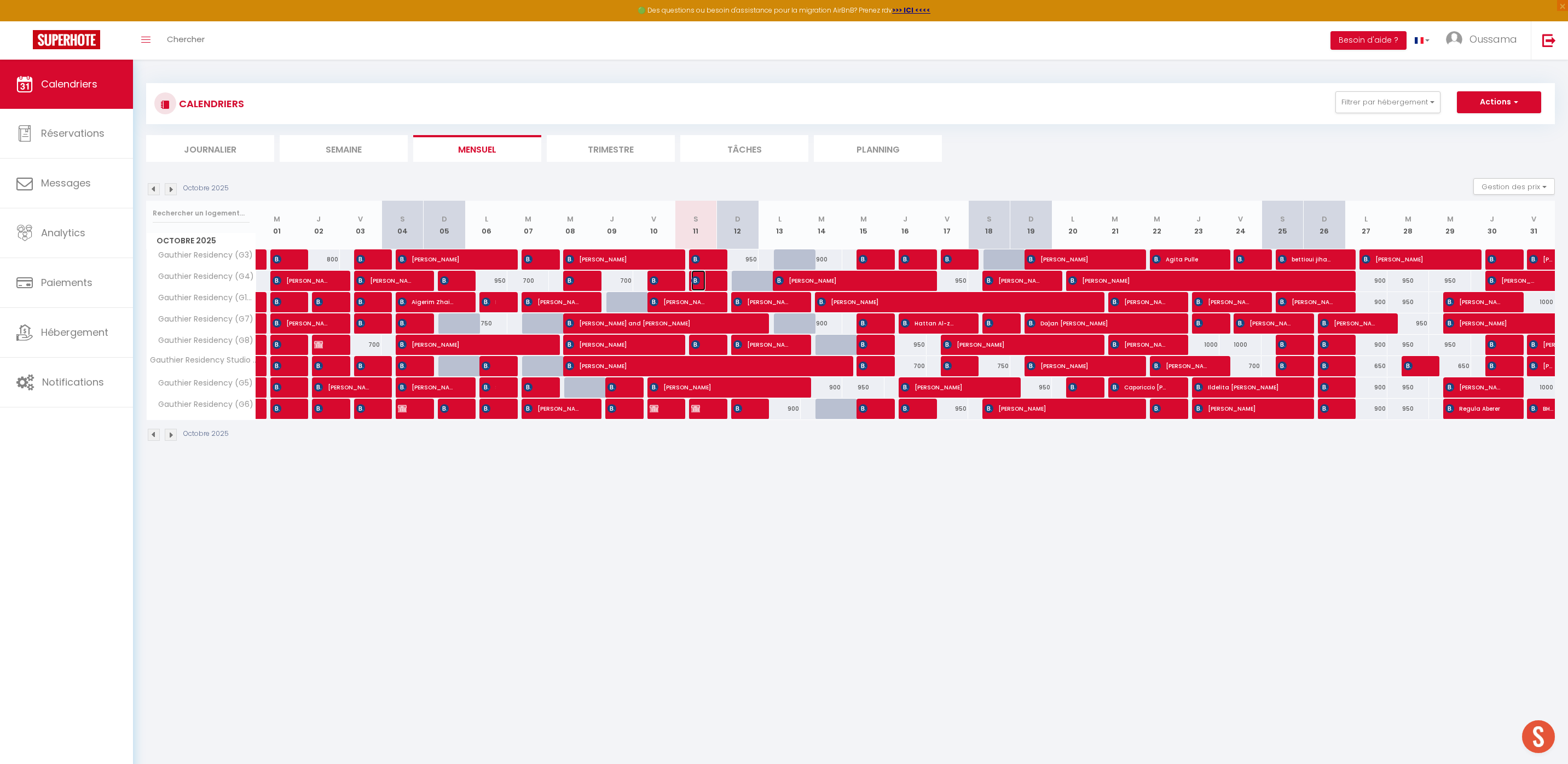
click at [695, 279] on img at bounding box center [695, 280] width 9 height 9
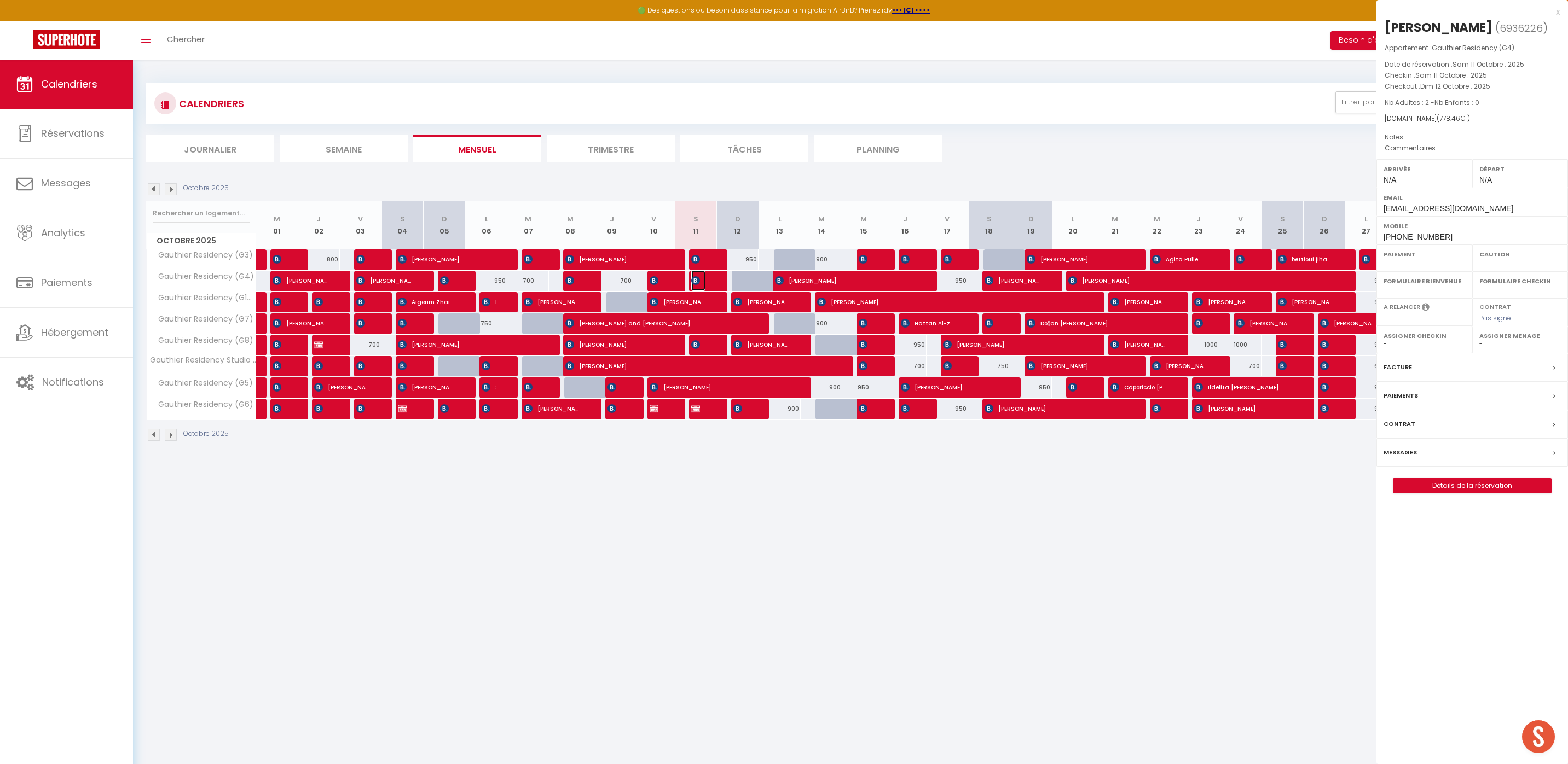
select select "OK"
select select "KO"
select select "0"
select select "1"
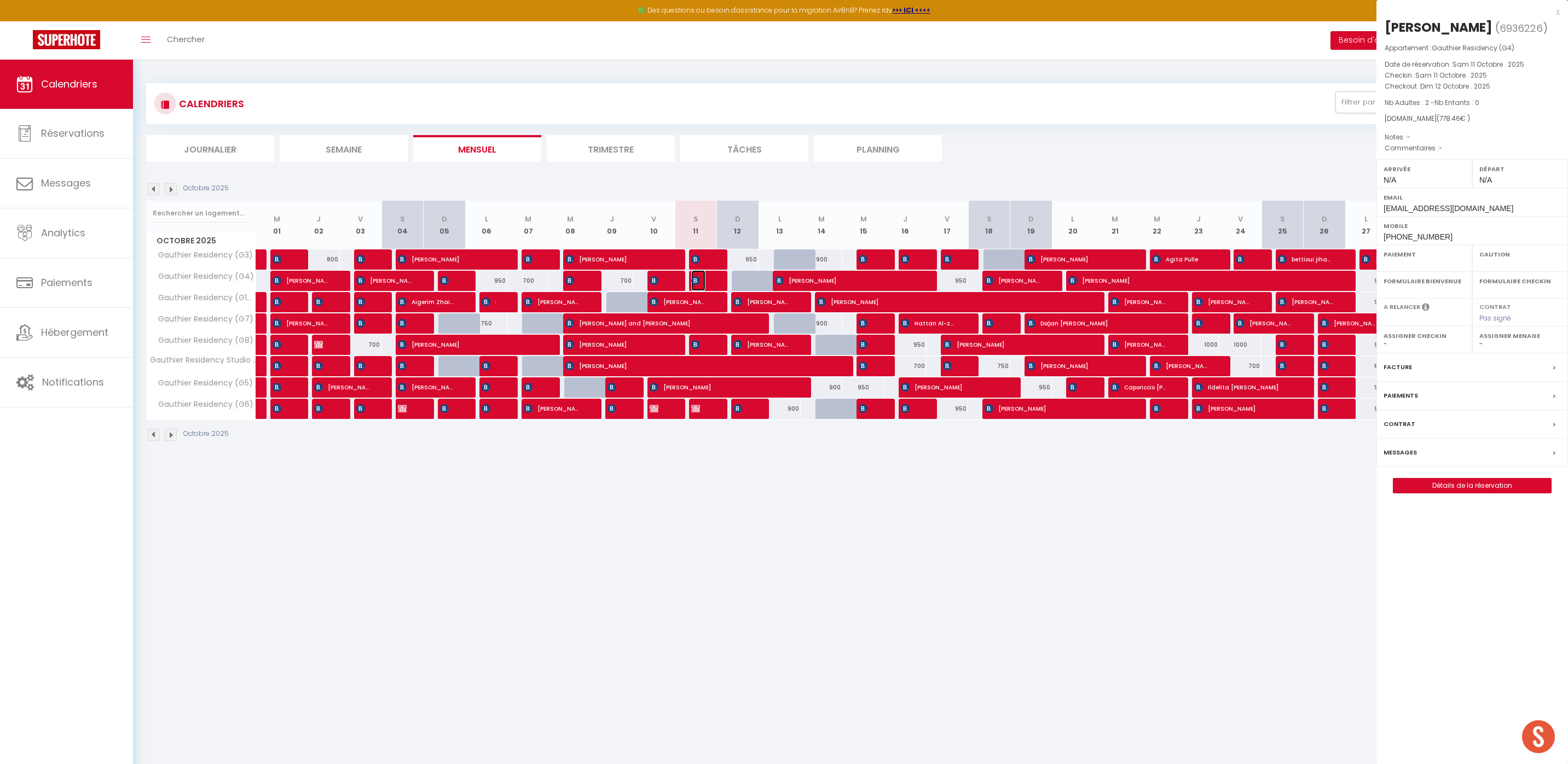
select select
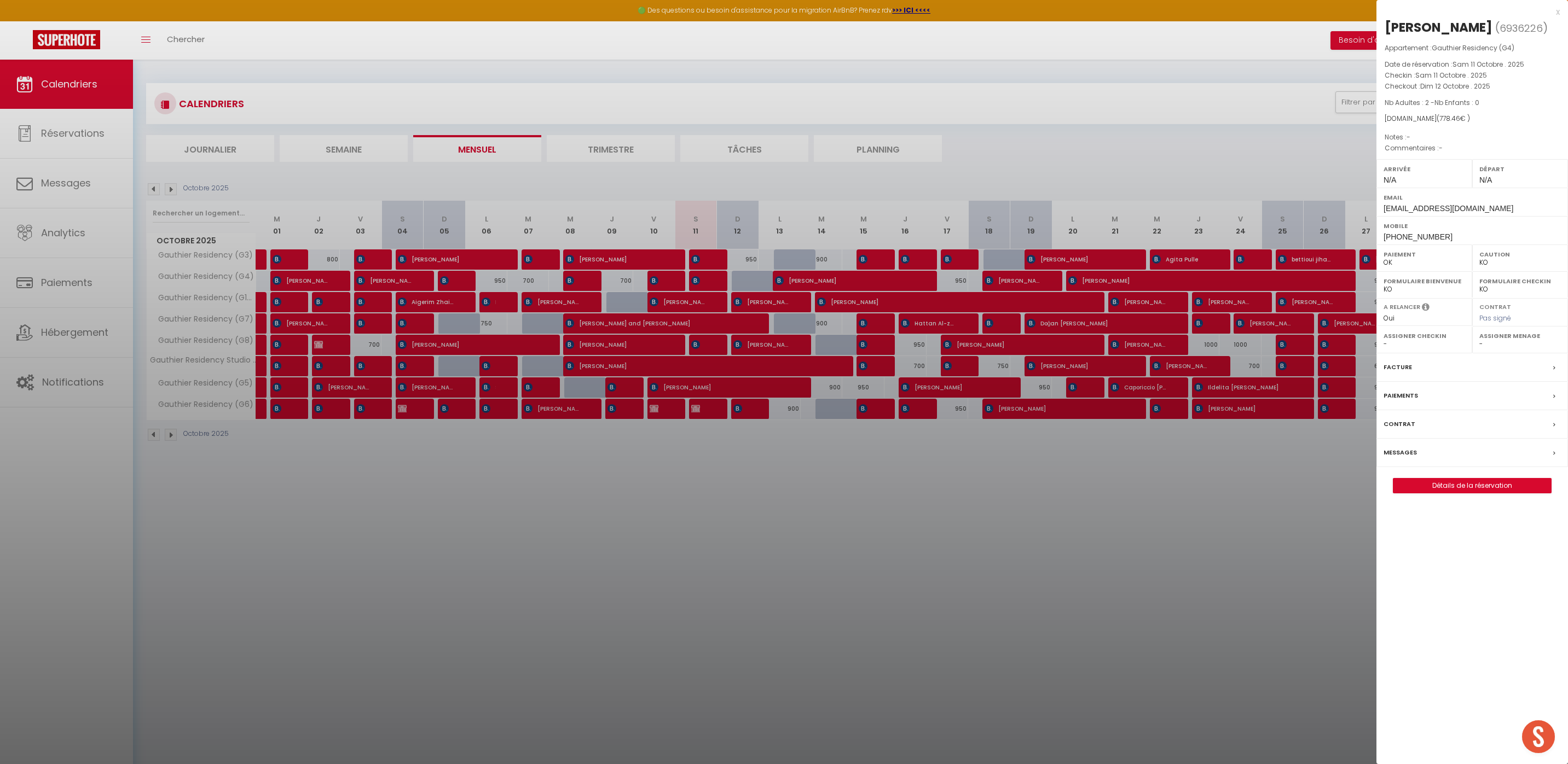
click at [806, 594] on div at bounding box center [784, 382] width 1568 height 764
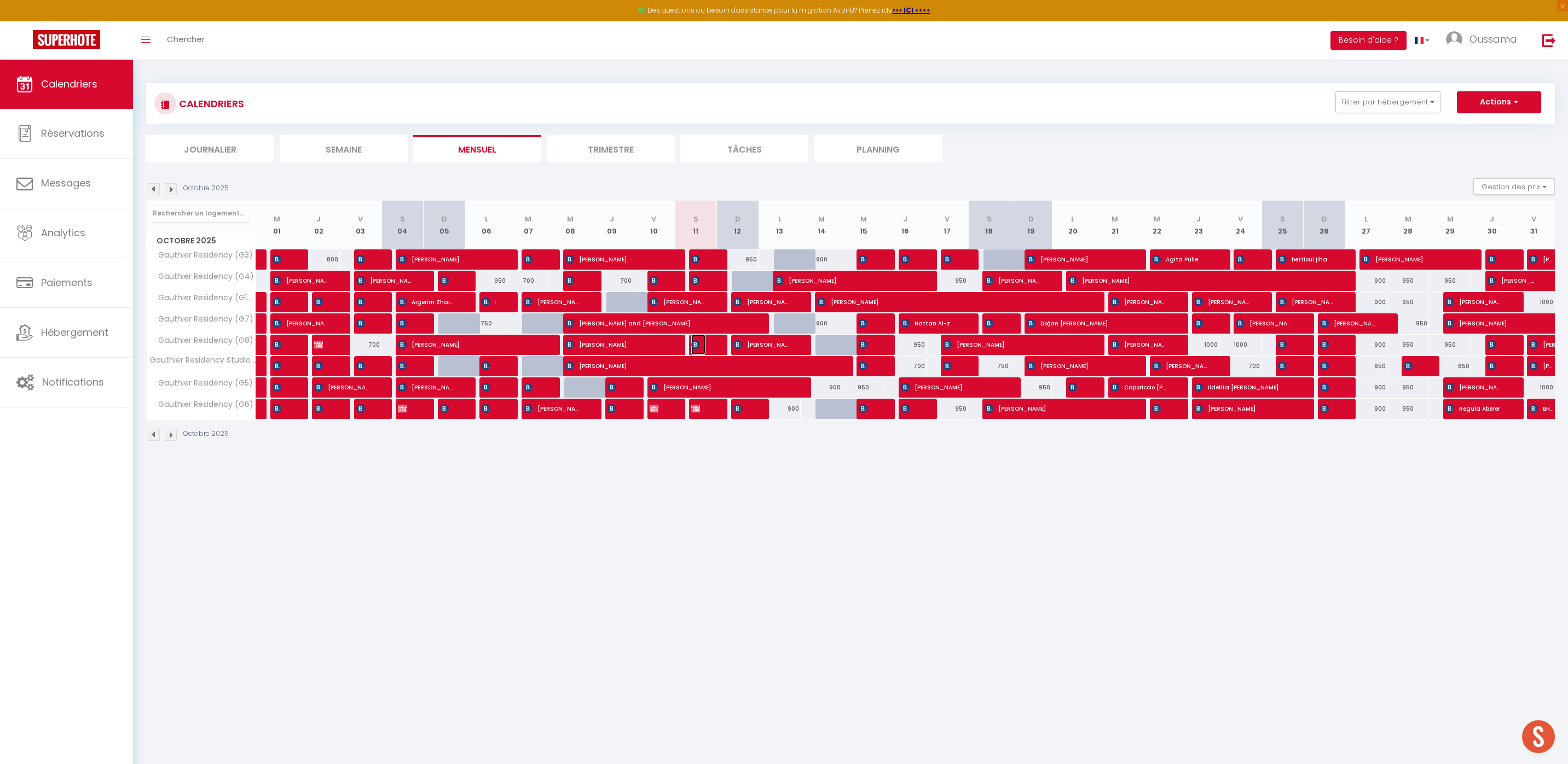
click at [697, 349] on span "[PERSON_NAME]" at bounding box center [698, 344] width 14 height 21
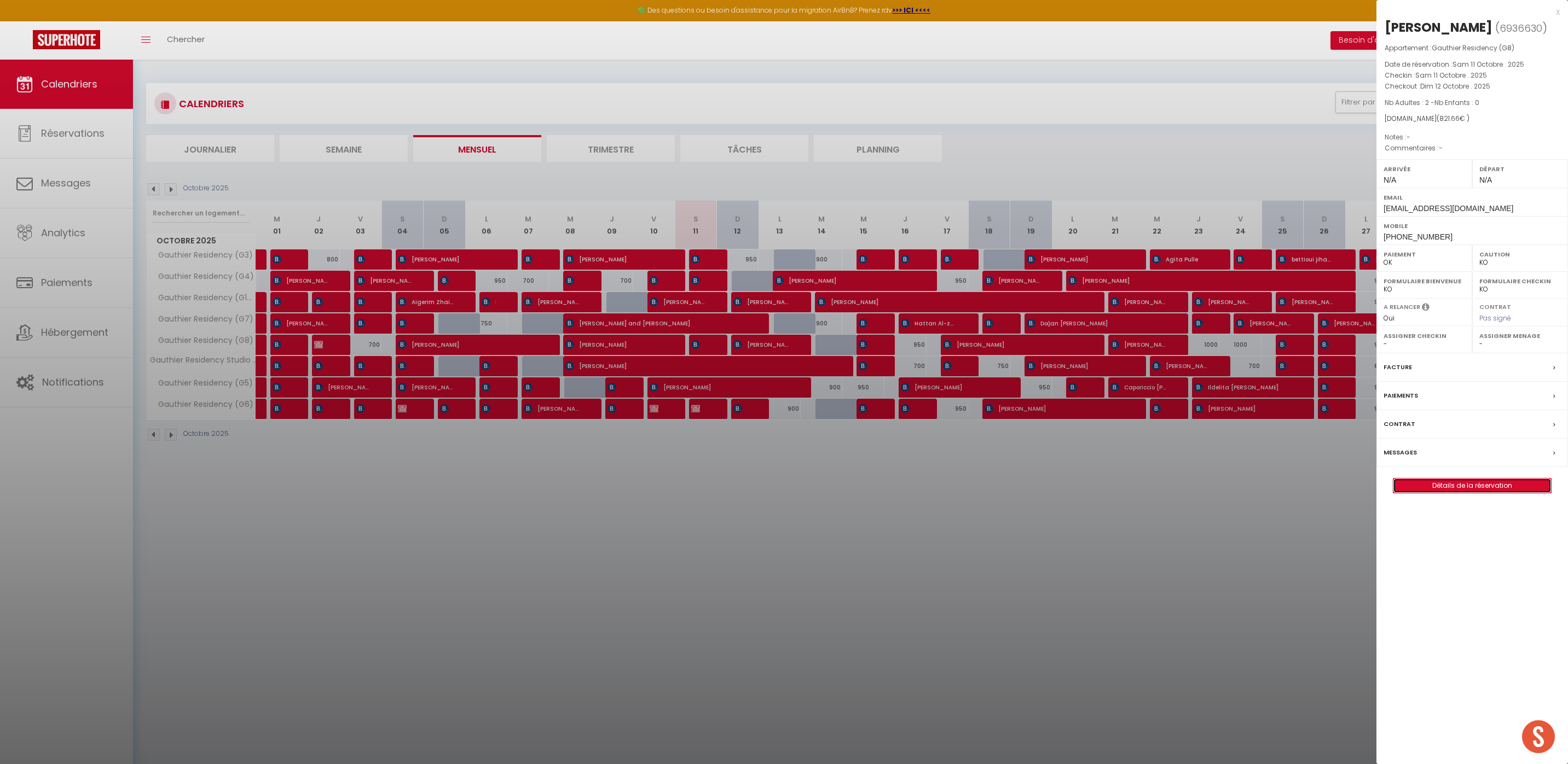
click at [1511, 486] on link "Détails de la réservation" at bounding box center [1472, 486] width 158 height 14
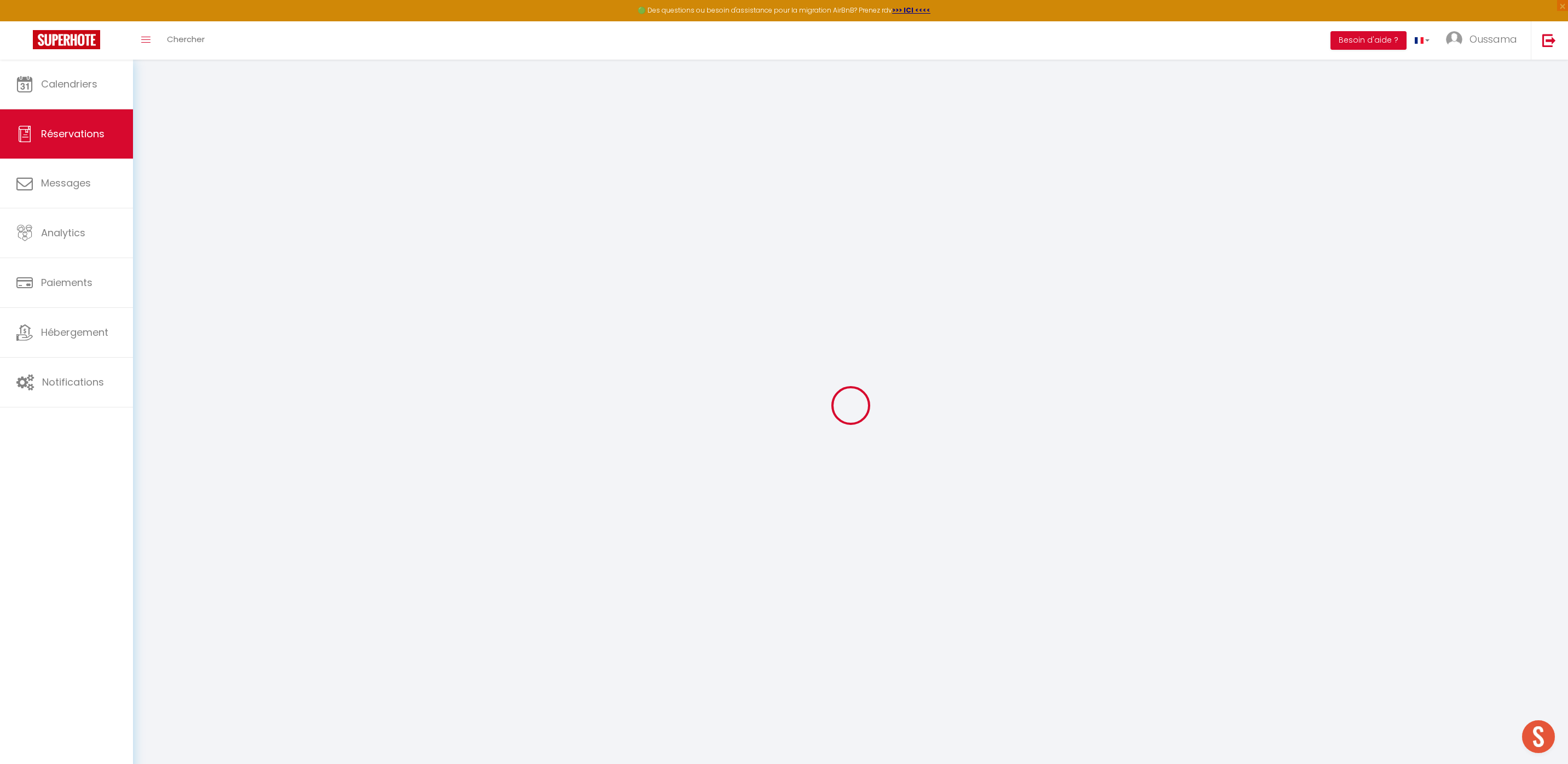
select select
checkbox input "false"
select select
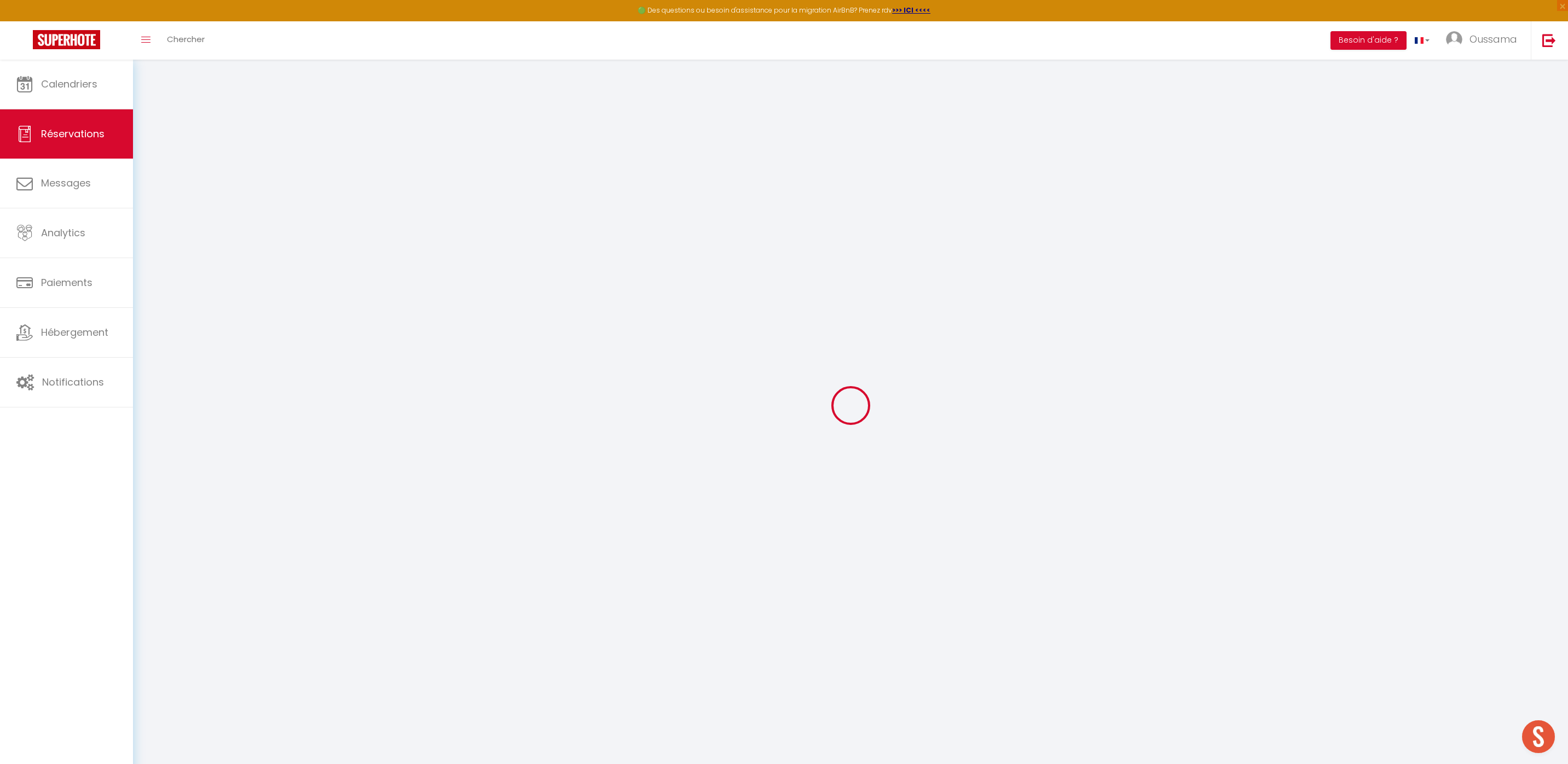
checkbox input "false"
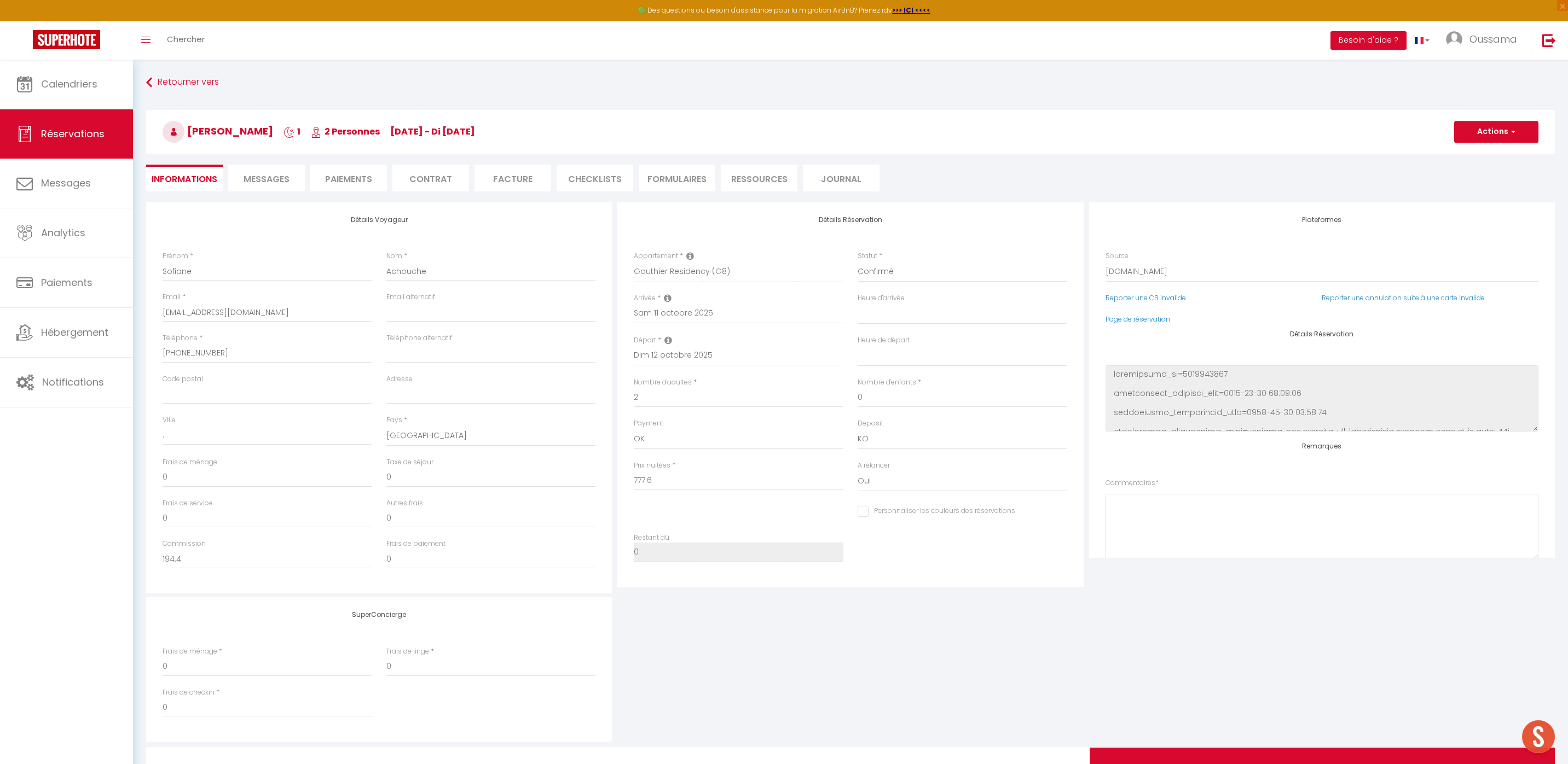
type input "44.06"
select select
checkbox input "false"
select select
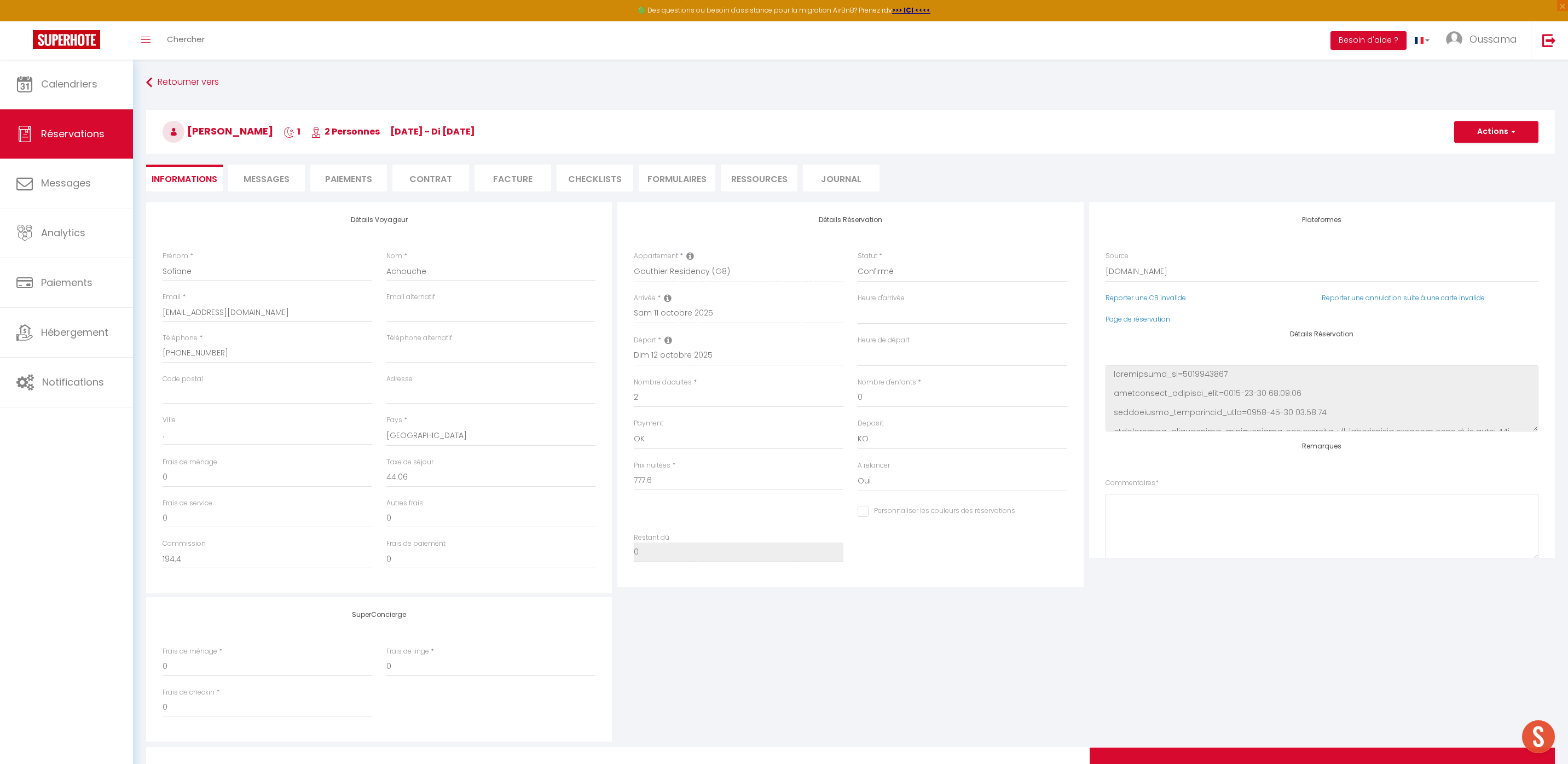
select select
click at [887, 274] on select "Confirmé Non Confirmé [PERSON_NAME] par le voyageur No Show Request" at bounding box center [962, 272] width 210 height 21
select select "3"
click at [857, 262] on select "Confirmé Non Confirmé [PERSON_NAME] par le voyageur No Show Request" at bounding box center [962, 272] width 210 height 21
select select
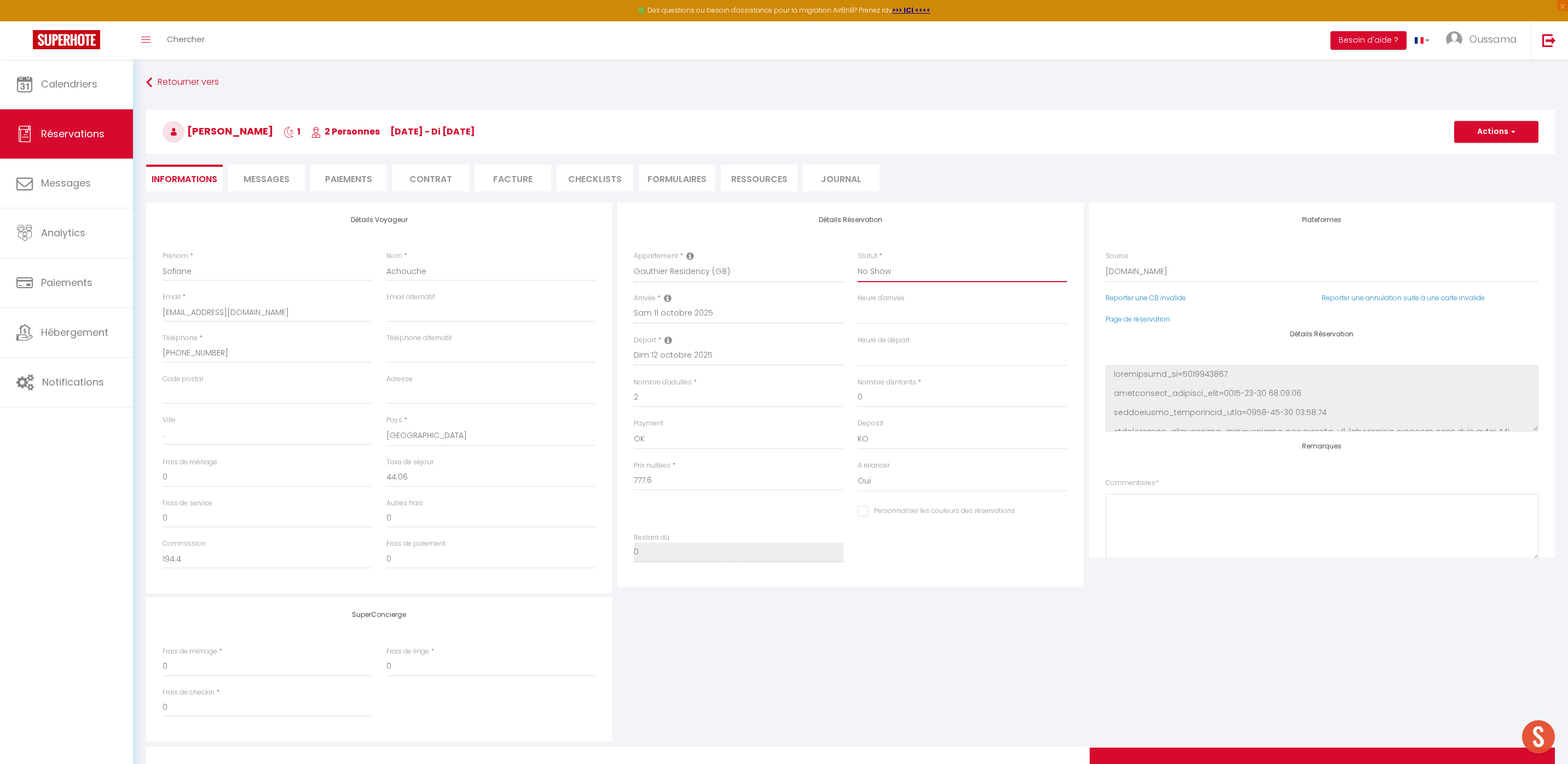
select select
checkbox input "false"
click at [916, 271] on select "Confirmé Non Confirmé [PERSON_NAME] par le voyageur No Show Request" at bounding box center [962, 272] width 210 height 21
select select "0"
click at [857, 262] on select "Confirmé Non Confirmé [PERSON_NAME] par le voyageur No Show Request" at bounding box center [962, 272] width 210 height 21
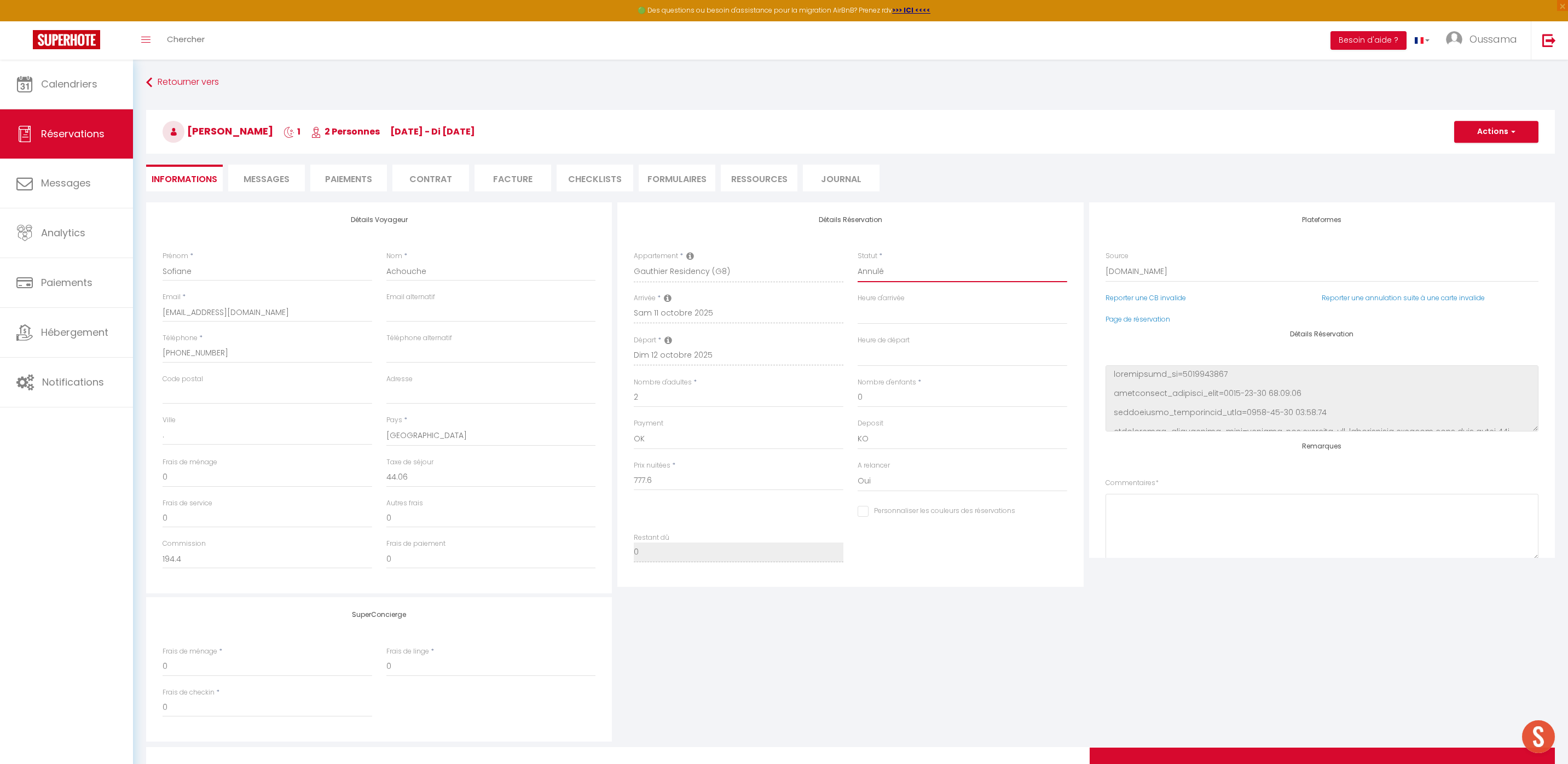
select select
checkbox input "false"
click at [929, 278] on select "Confirmé Non Confirmé [PERSON_NAME] par le voyageur No Show Request" at bounding box center [962, 272] width 210 height 21
select select "3"
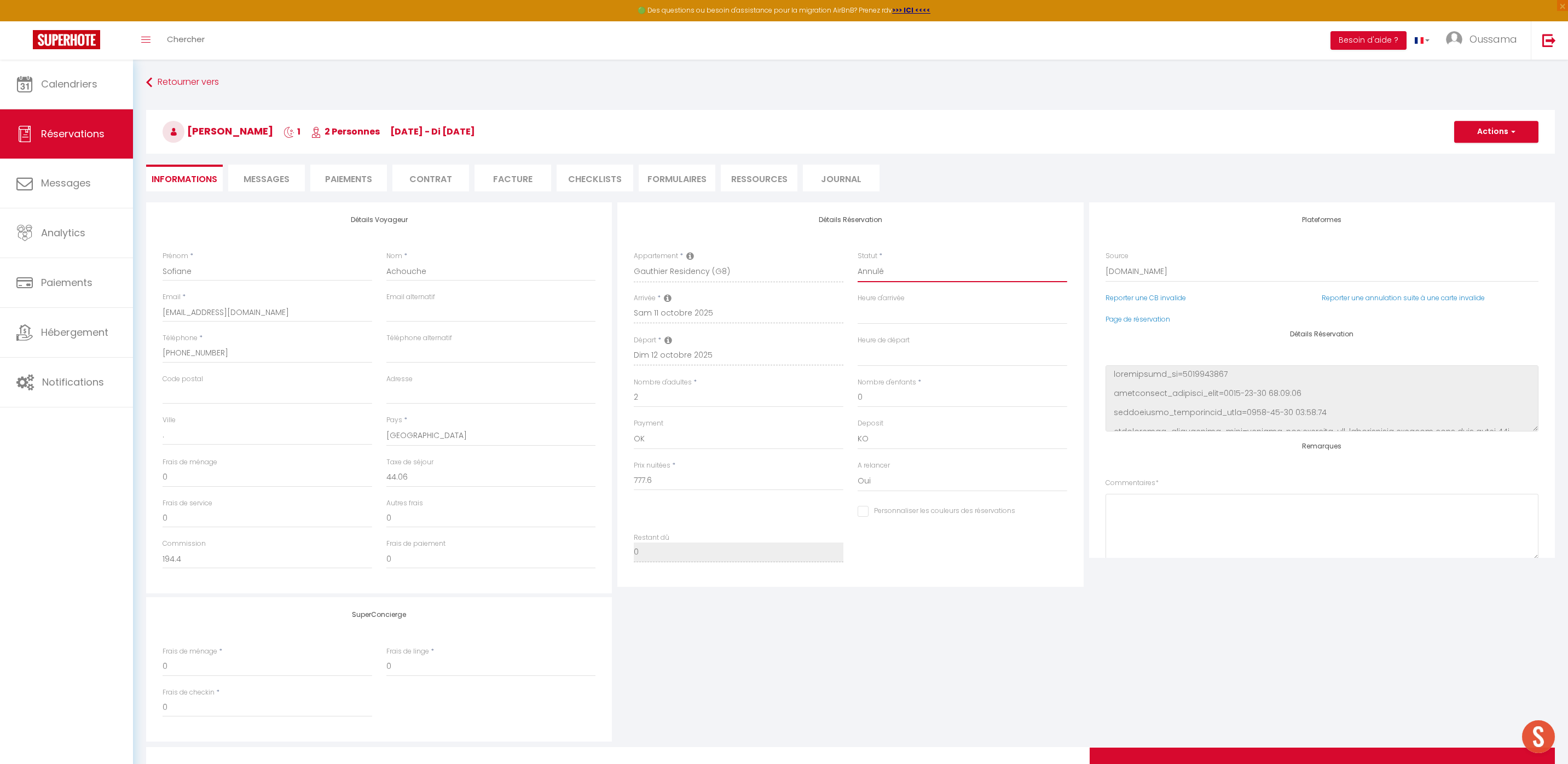
click at [857, 262] on select "Confirmé Non Confirmé [PERSON_NAME] par le voyageur No Show Request" at bounding box center [962, 272] width 210 height 21
select select
checkbox input "false"
click at [973, 275] on select "Confirmé Non Confirmé [PERSON_NAME] par le voyageur No Show Request" at bounding box center [962, 272] width 210 height 21
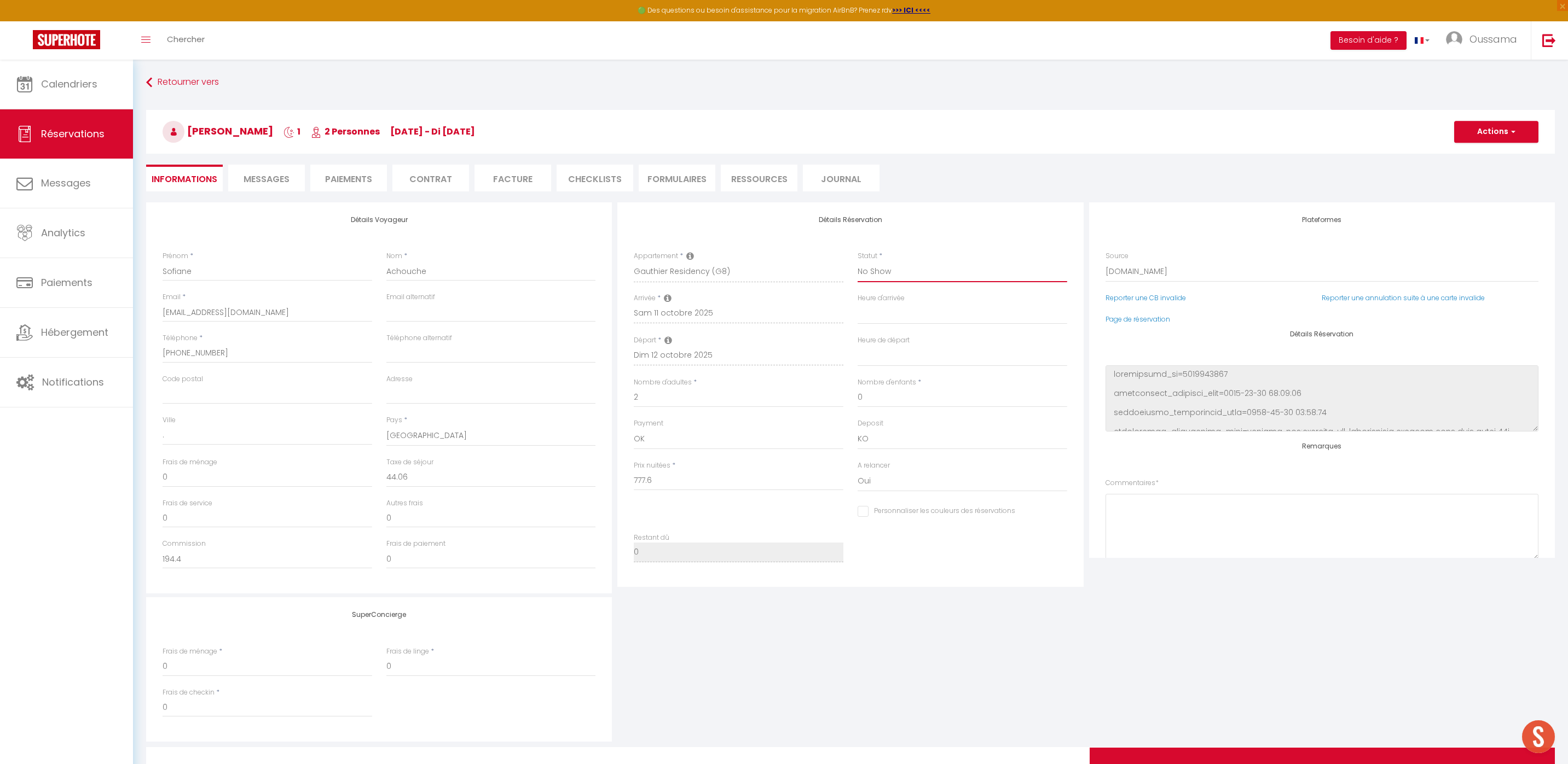
select select "0"
click at [857, 262] on select "Confirmé Non Confirmé [PERSON_NAME] par le voyageur No Show Request" at bounding box center [962, 272] width 210 height 21
select select
checkbox input "false"
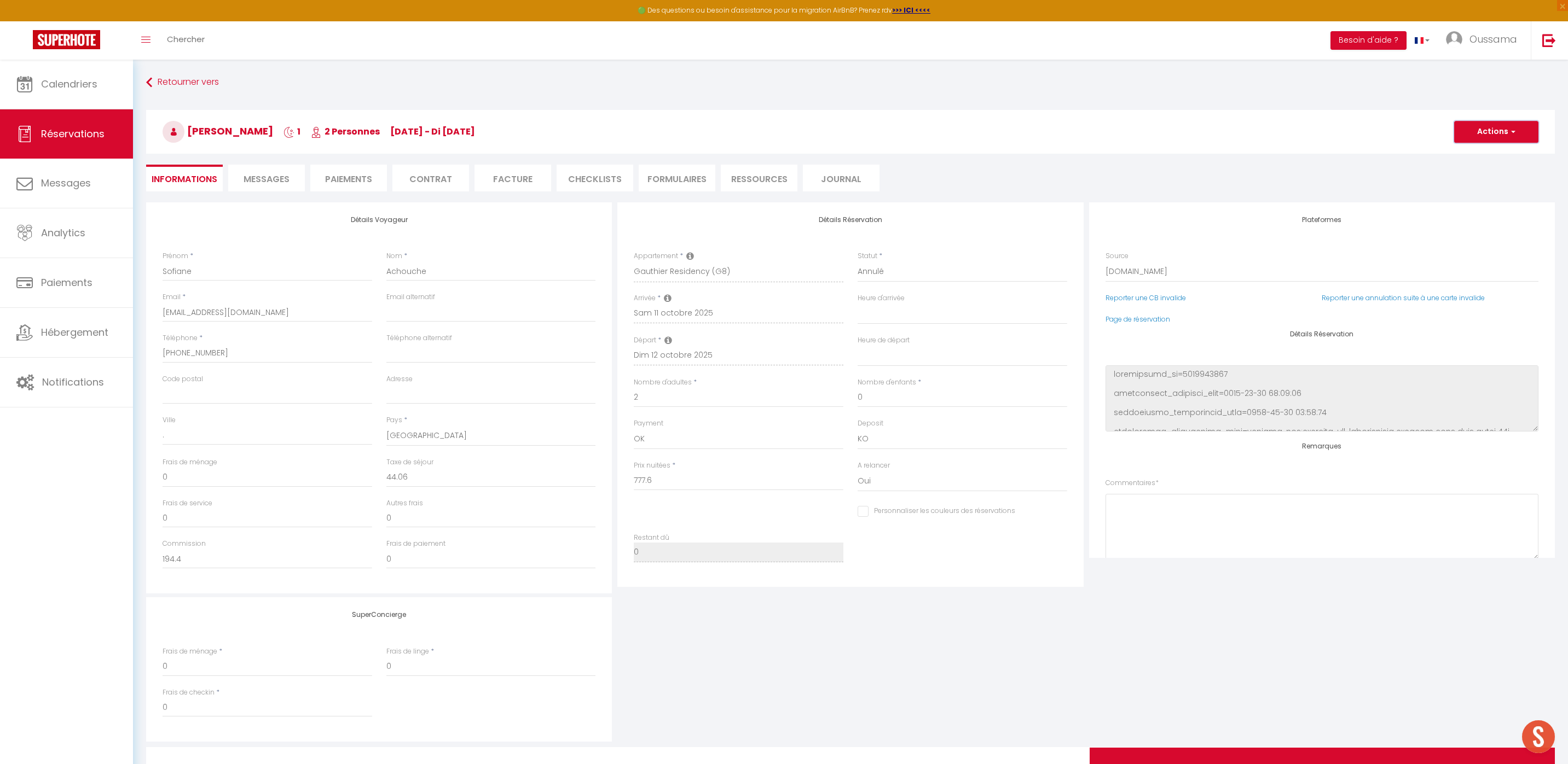
click at [1501, 137] on button "Actions" at bounding box center [1496, 131] width 84 height 22
click at [1454, 159] on link "Enregistrer" at bounding box center [1485, 155] width 86 height 14
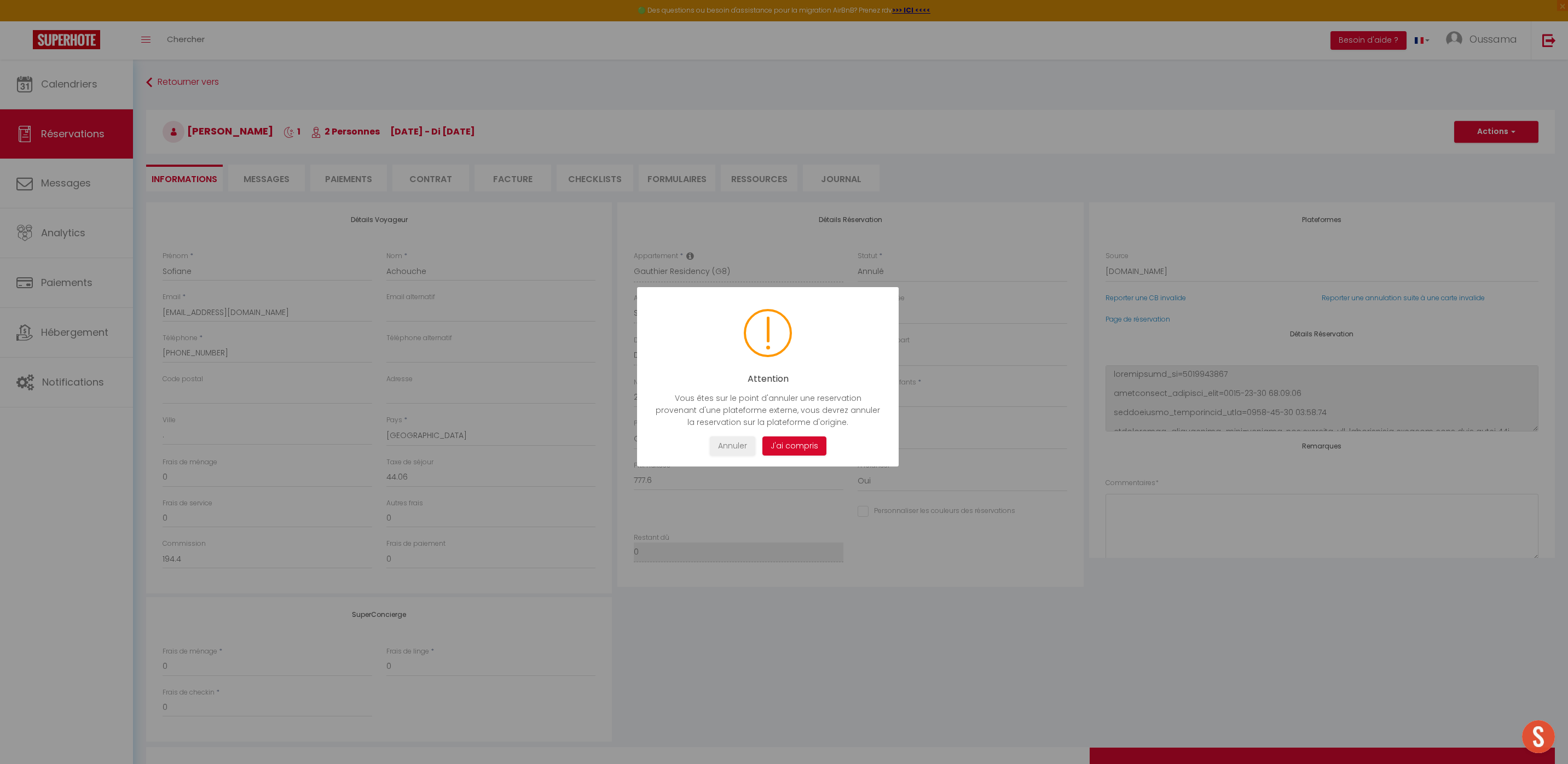
click at [811, 444] on button "J'ai compris" at bounding box center [793, 446] width 64 height 19
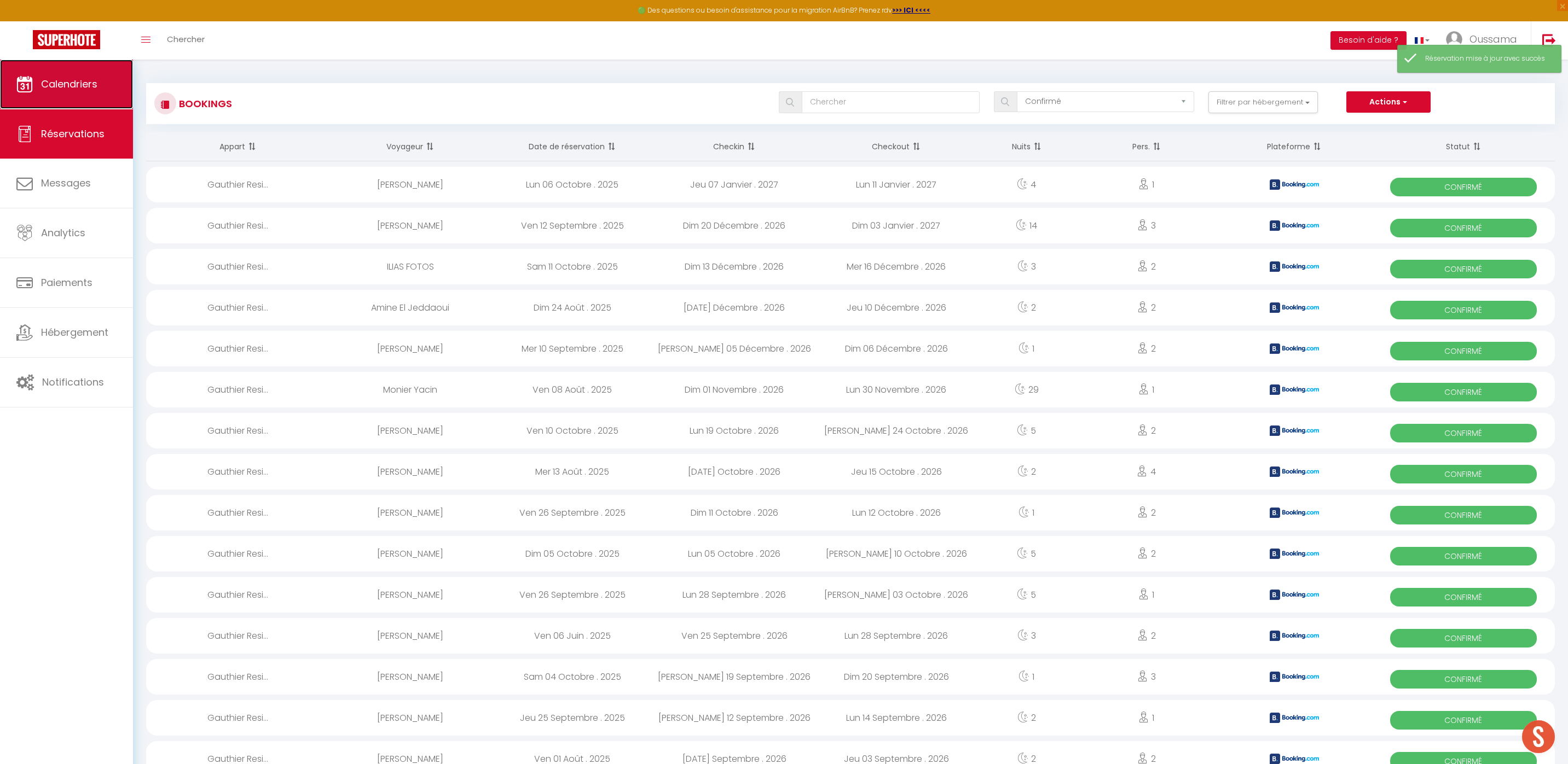
click at [86, 90] on span "Calendriers" at bounding box center [69, 84] width 57 height 13
